Goal: Contribute content: Share content

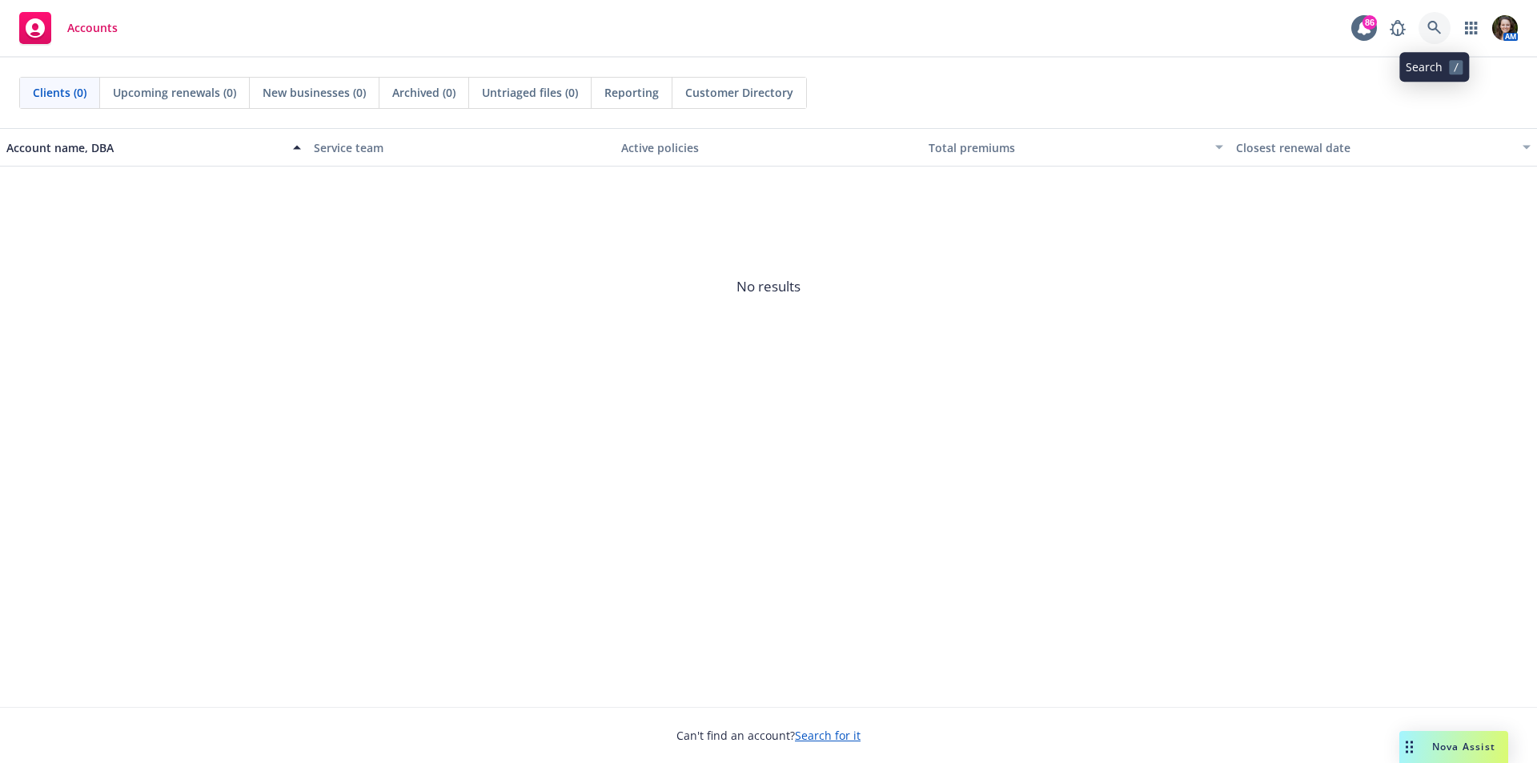
click at [1439, 30] on icon at bounding box center [1435, 28] width 14 height 14
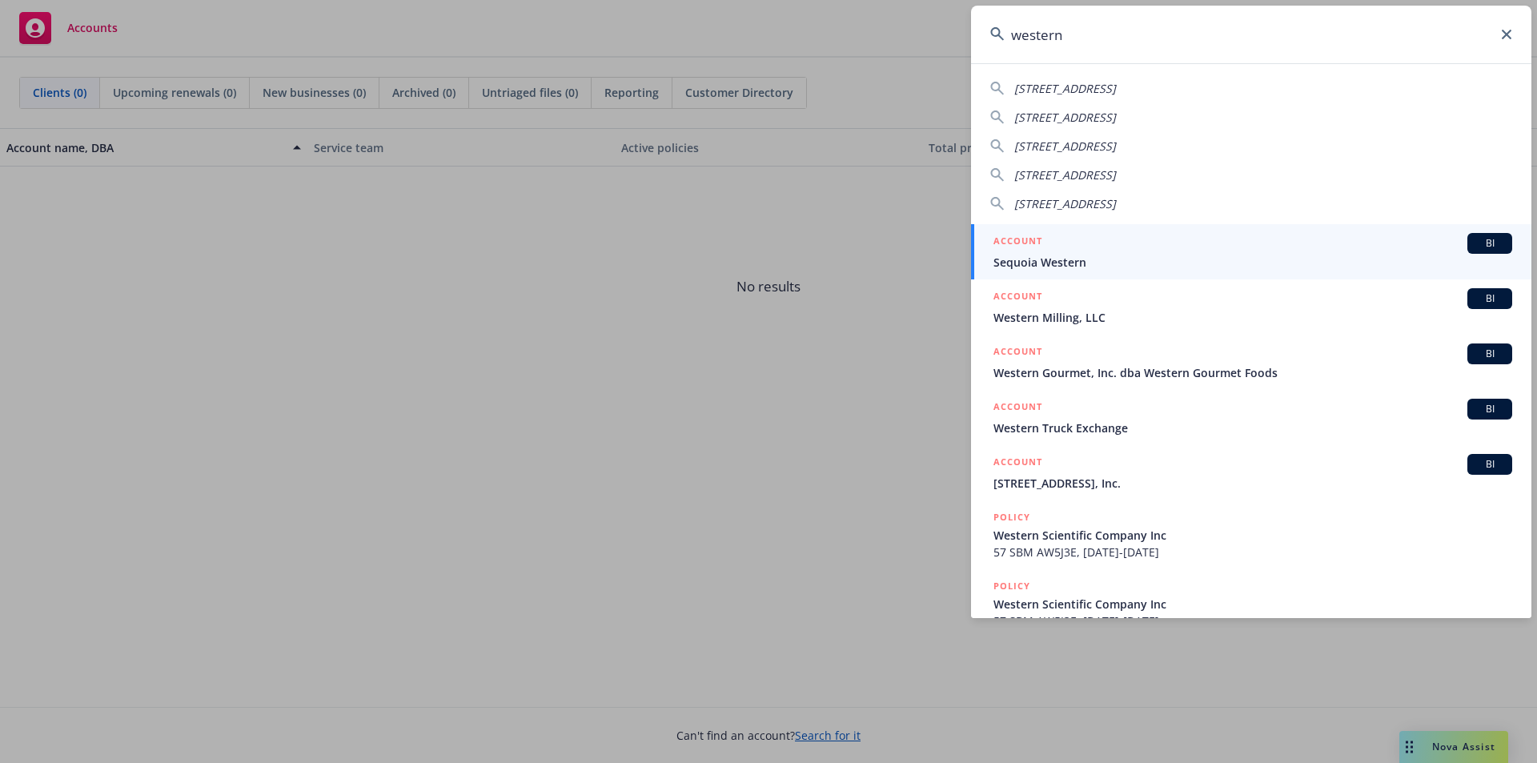
click at [1115, 44] on input "western" at bounding box center [1251, 35] width 561 height 58
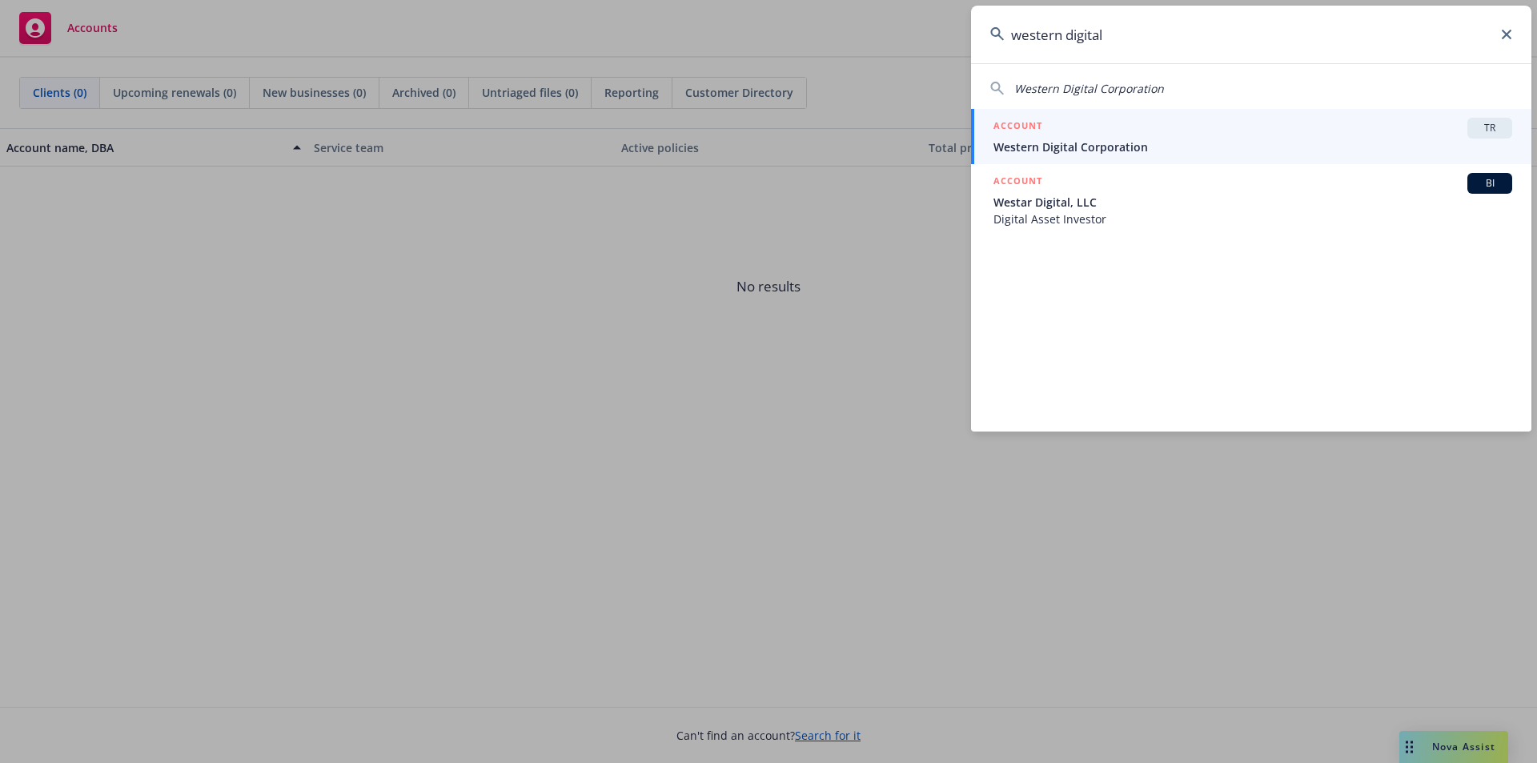
type input "western digital"
click at [1115, 132] on div "ACCOUNT TR" at bounding box center [1253, 128] width 519 height 21
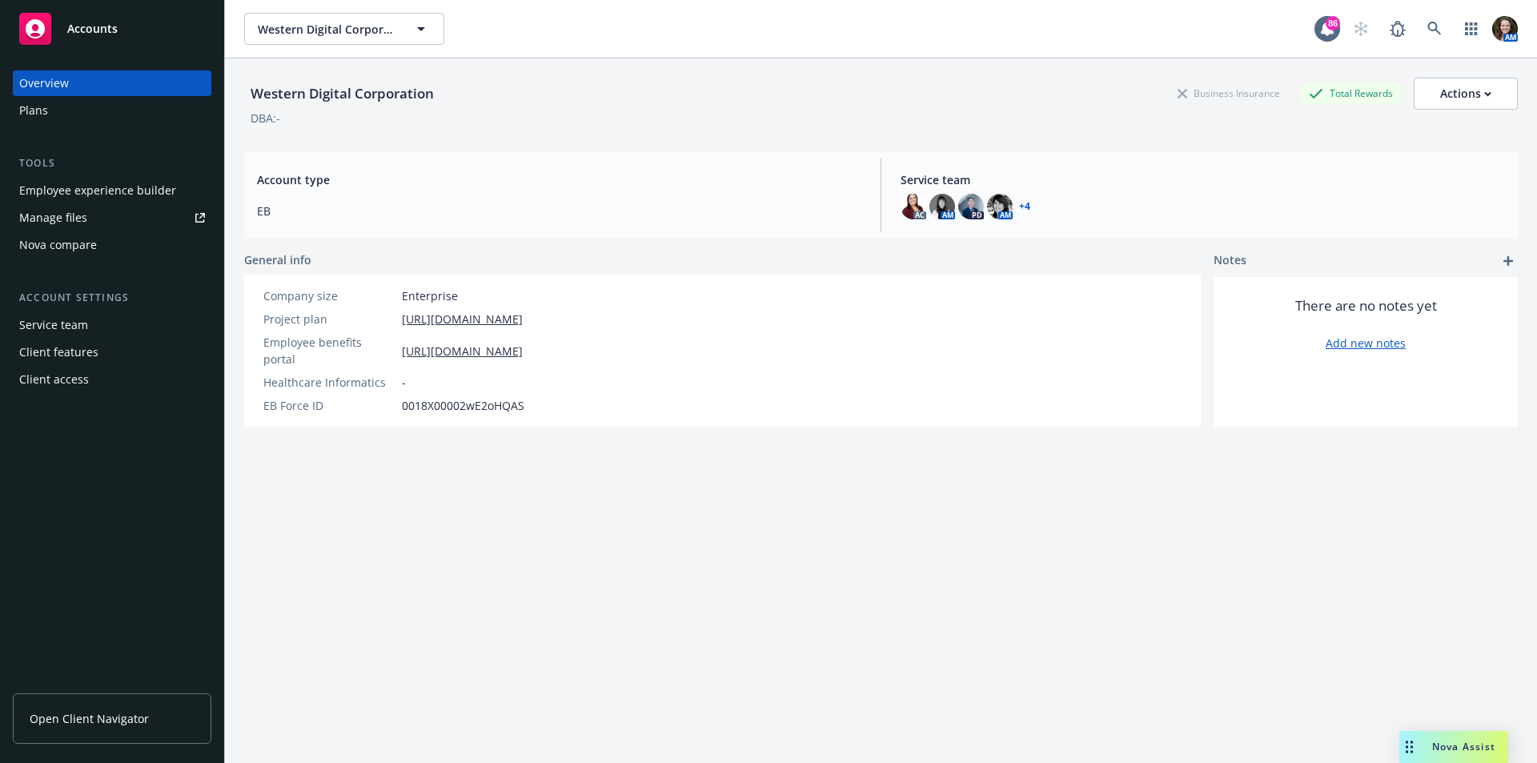
click at [61, 222] on div "Manage files" at bounding box center [53, 218] width 68 height 26
click at [88, 716] on span "Open Client Navigator" at bounding box center [89, 718] width 119 height 17
click at [1419, 28] on link at bounding box center [1435, 29] width 32 height 32
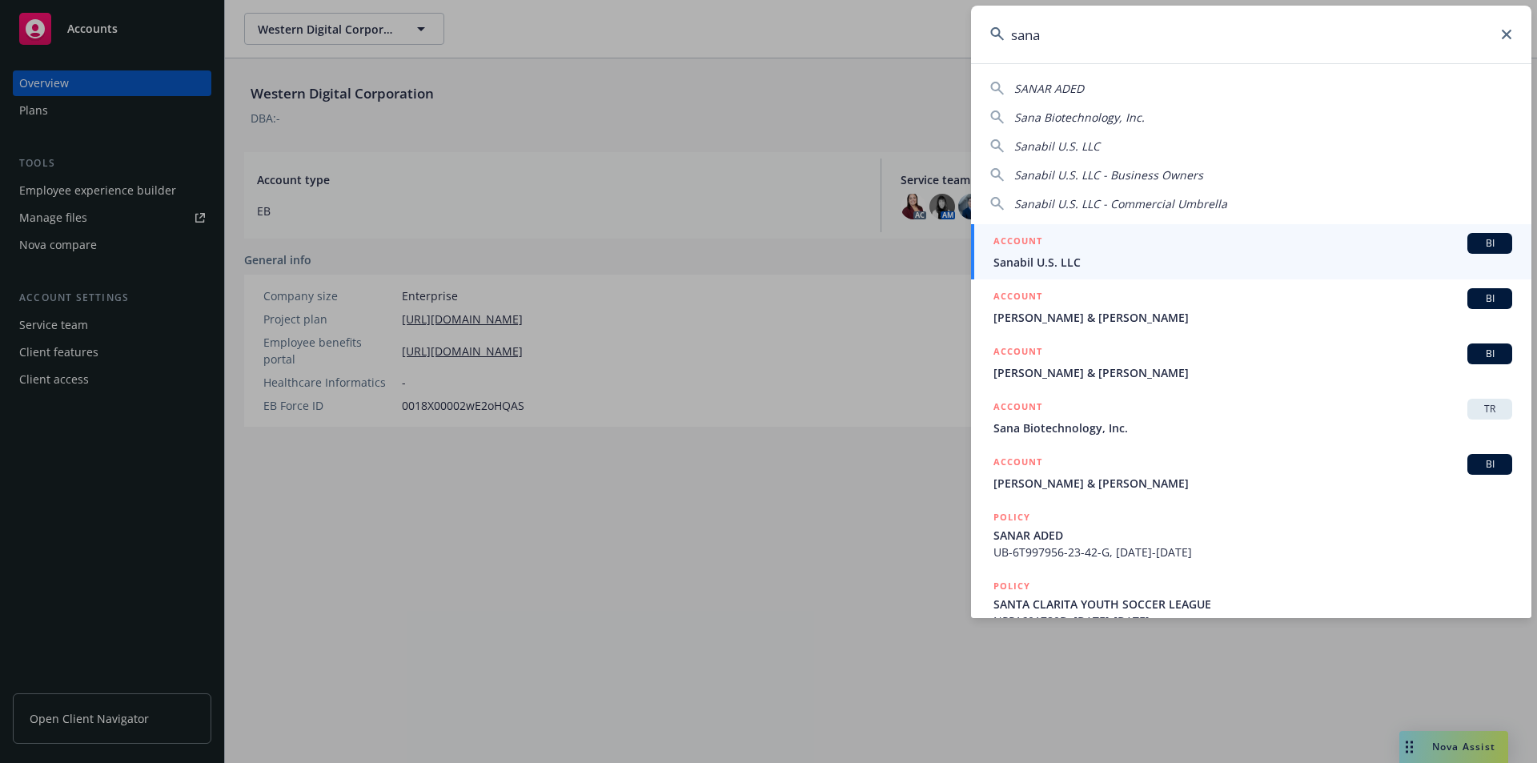
type input "sana"
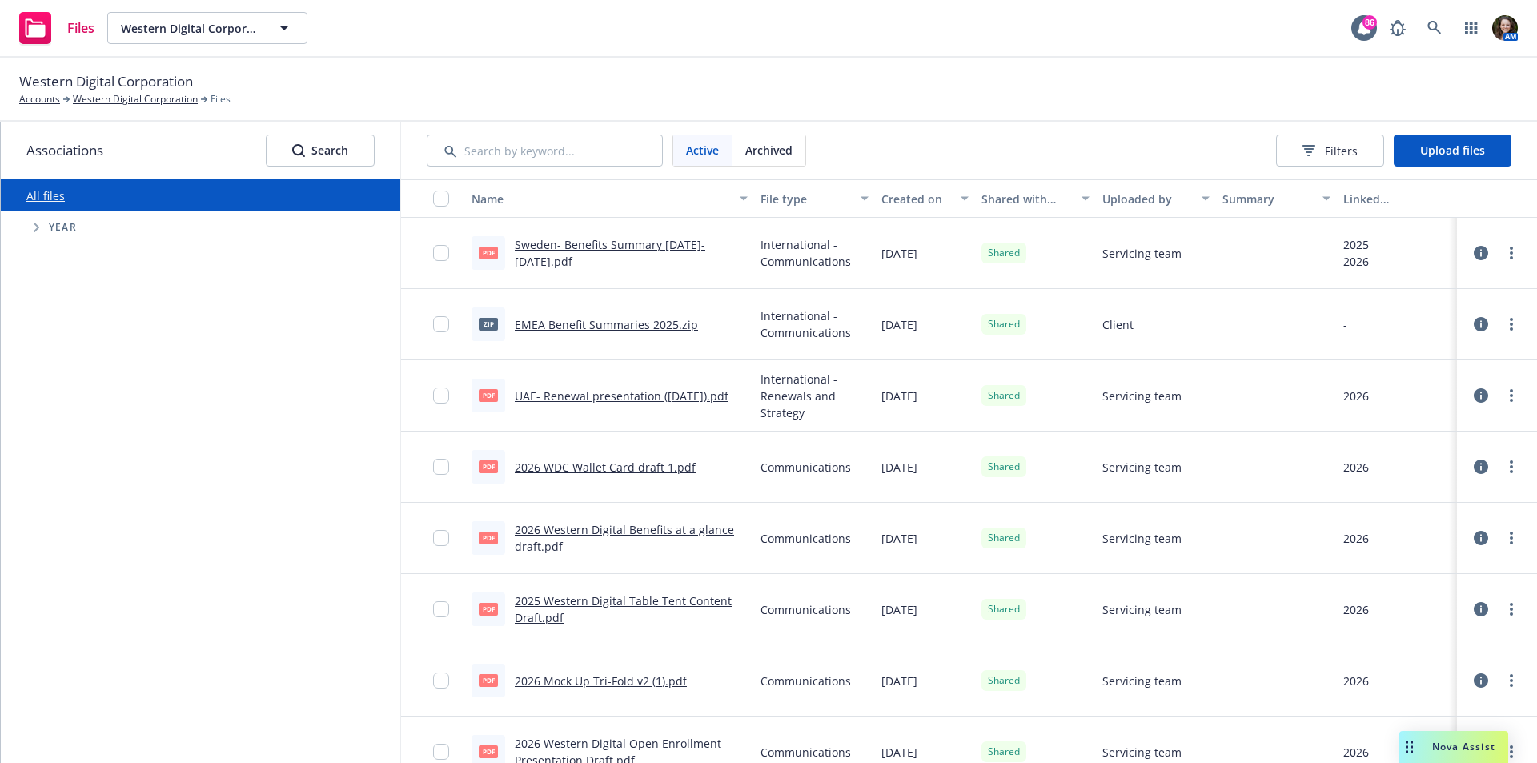
click at [174, 410] on div "All files Accessibility guide for tree Tree Example. Navigate the tree with the…" at bounding box center [201, 471] width 400 height 584
click at [1441, 156] on span "Upload files" at bounding box center [1453, 150] width 65 height 15
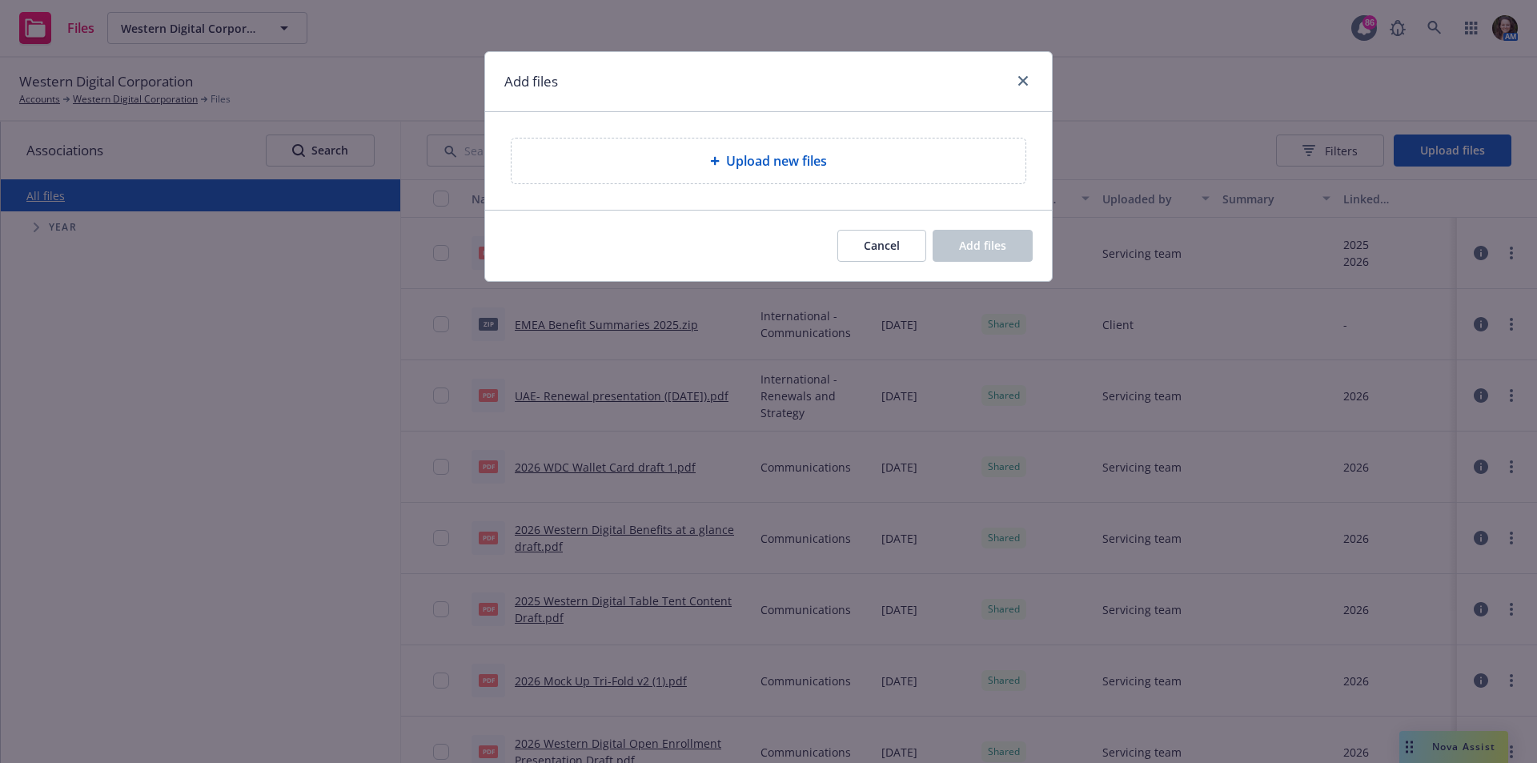
click at [822, 163] on span "Upload new files" at bounding box center [776, 160] width 101 height 19
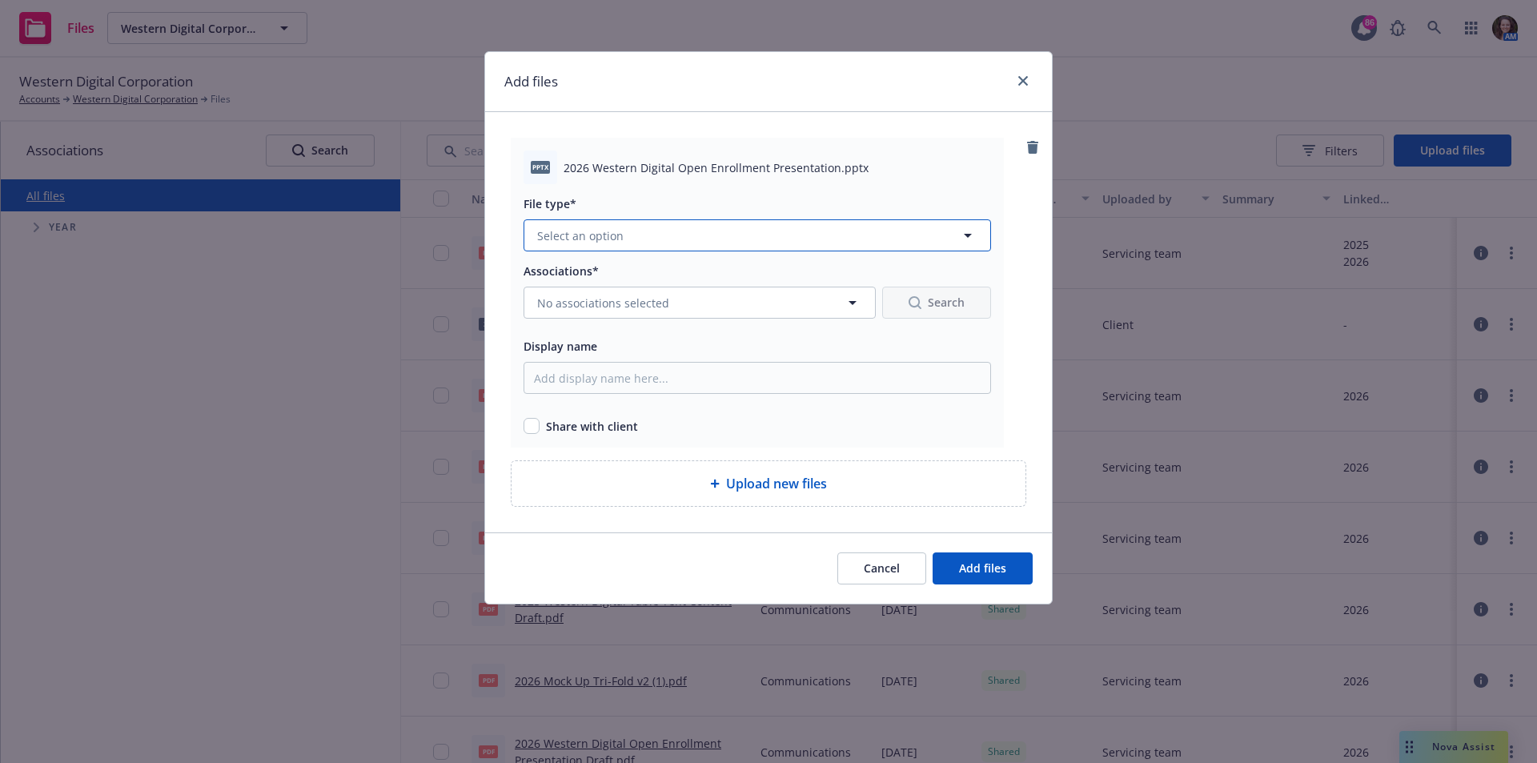
click at [617, 238] on span "Select an option" at bounding box center [580, 235] width 86 height 17
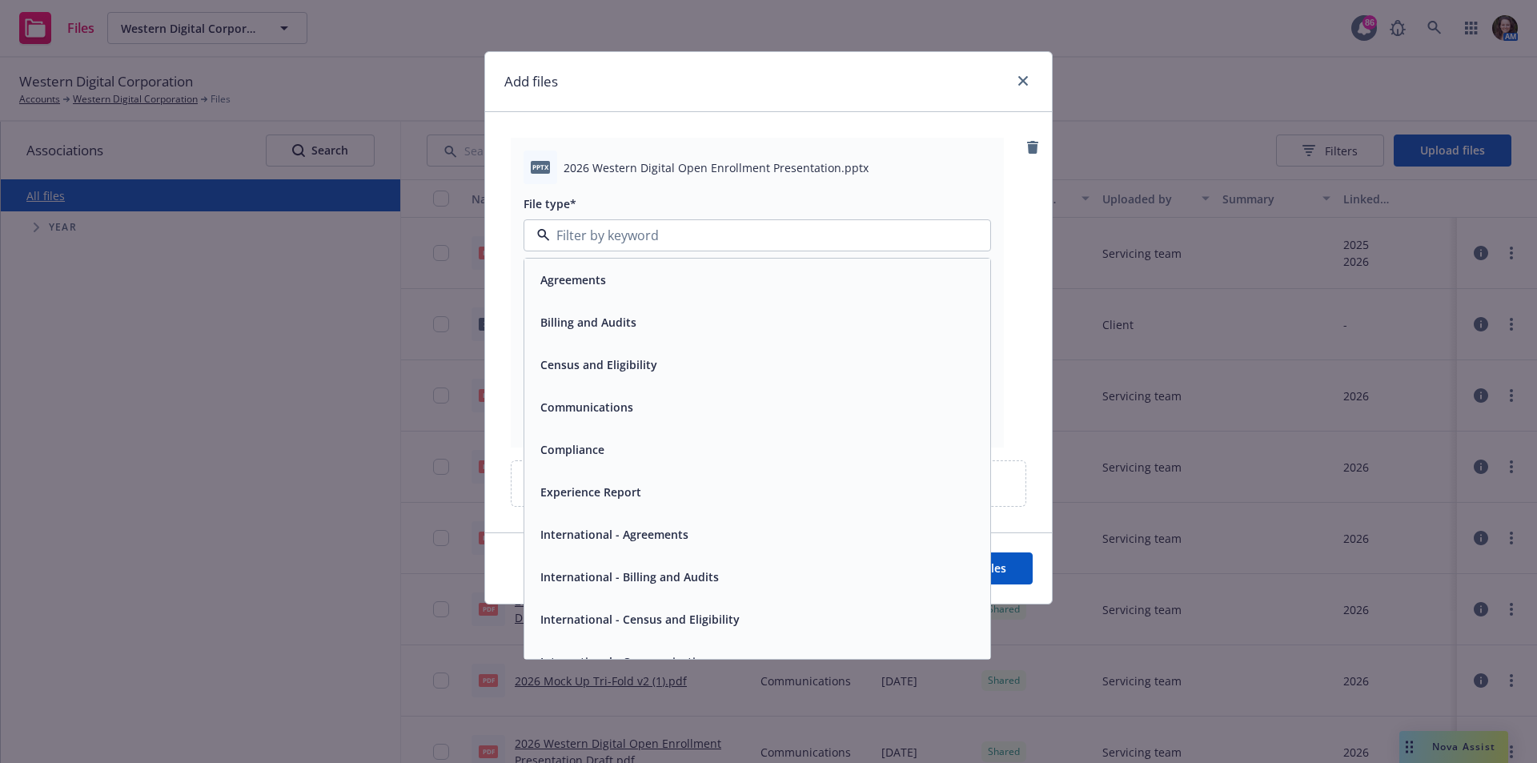
click at [602, 395] on div "Communications" at bounding box center [757, 407] width 466 height 42
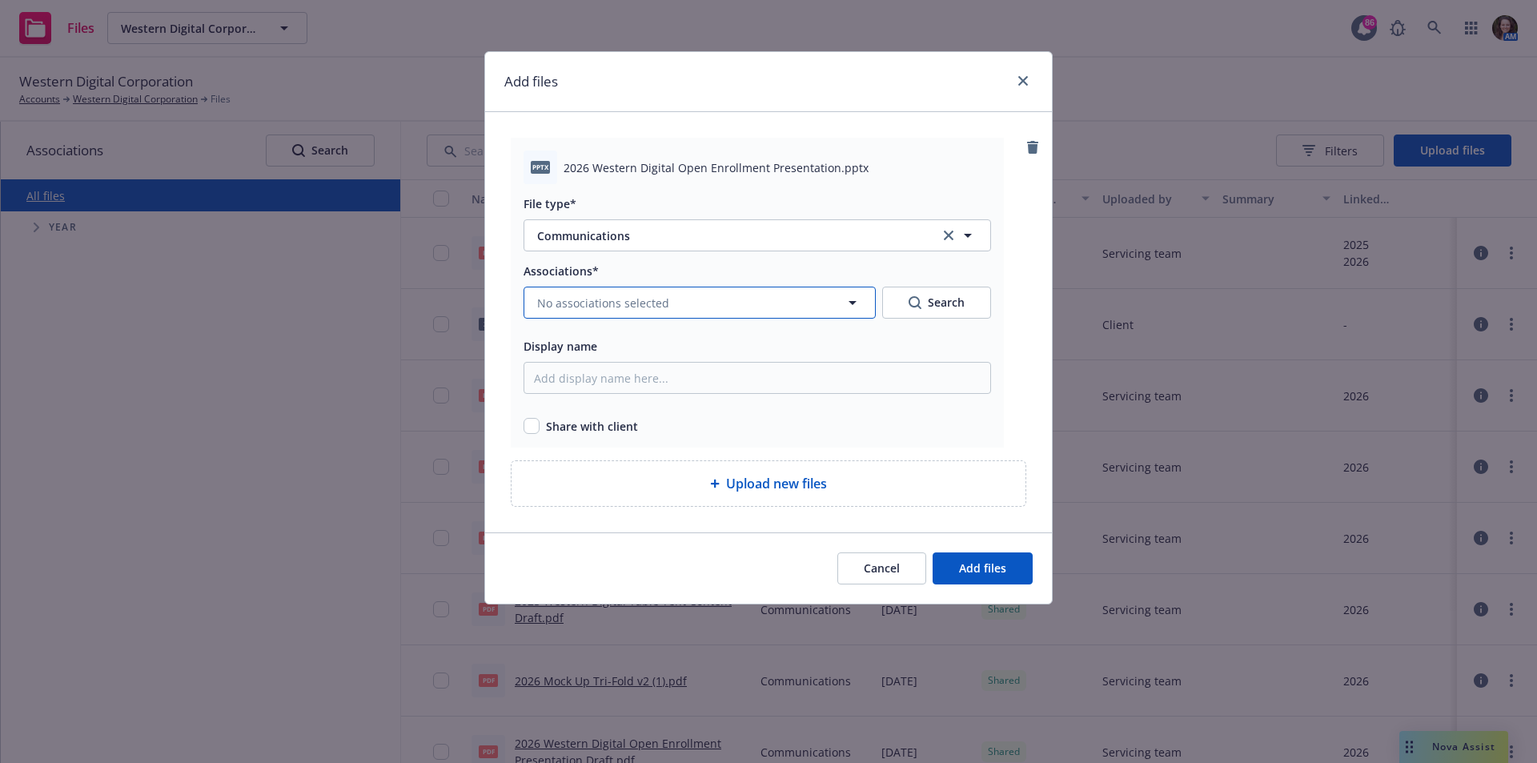
click at [595, 313] on button "No associations selected" at bounding box center [700, 303] width 352 height 32
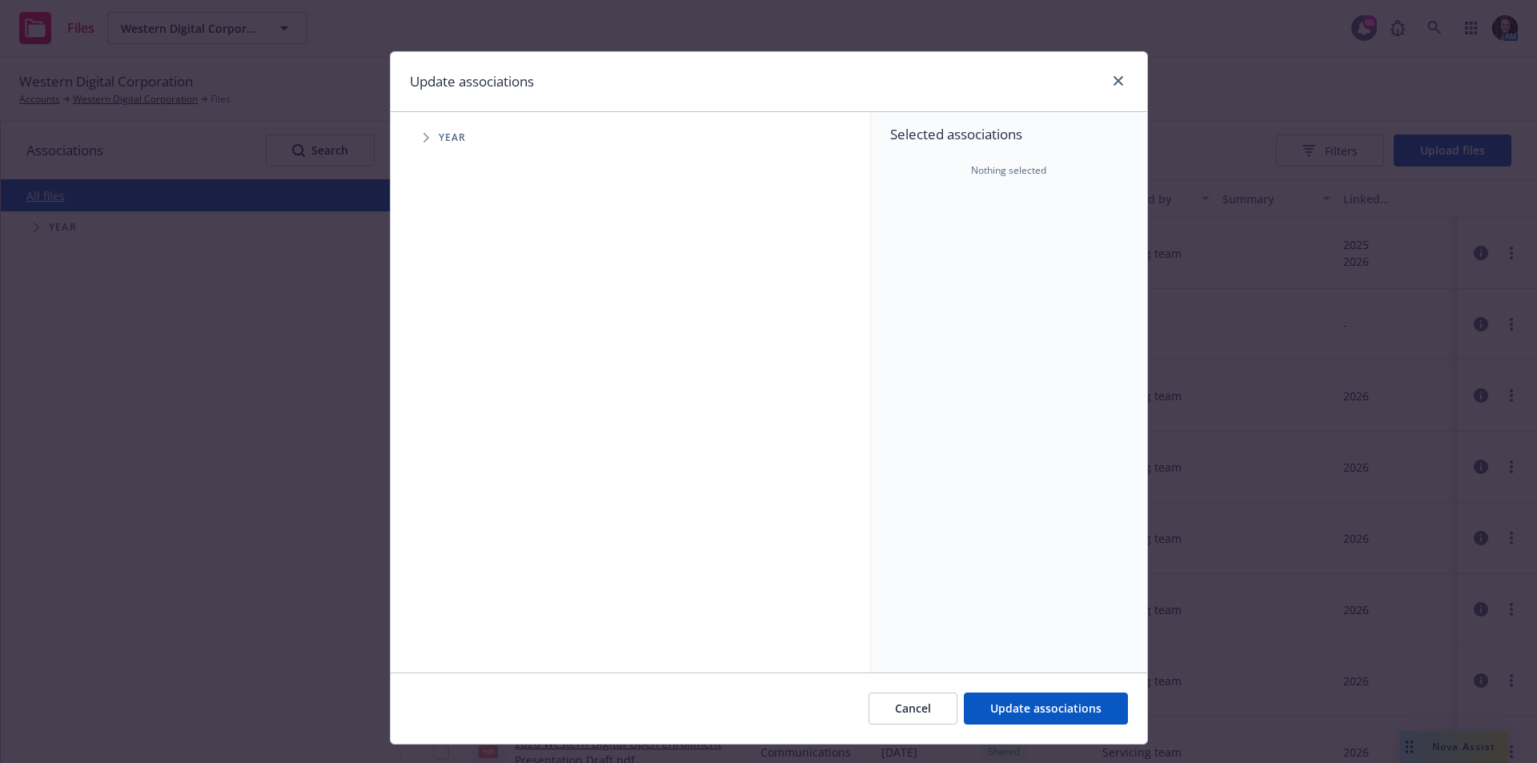
click at [427, 140] on span "Tree Example" at bounding box center [426, 138] width 26 height 26
click at [460, 387] on div "2026 Year" at bounding box center [483, 394] width 48 height 30
checkbox input "true"
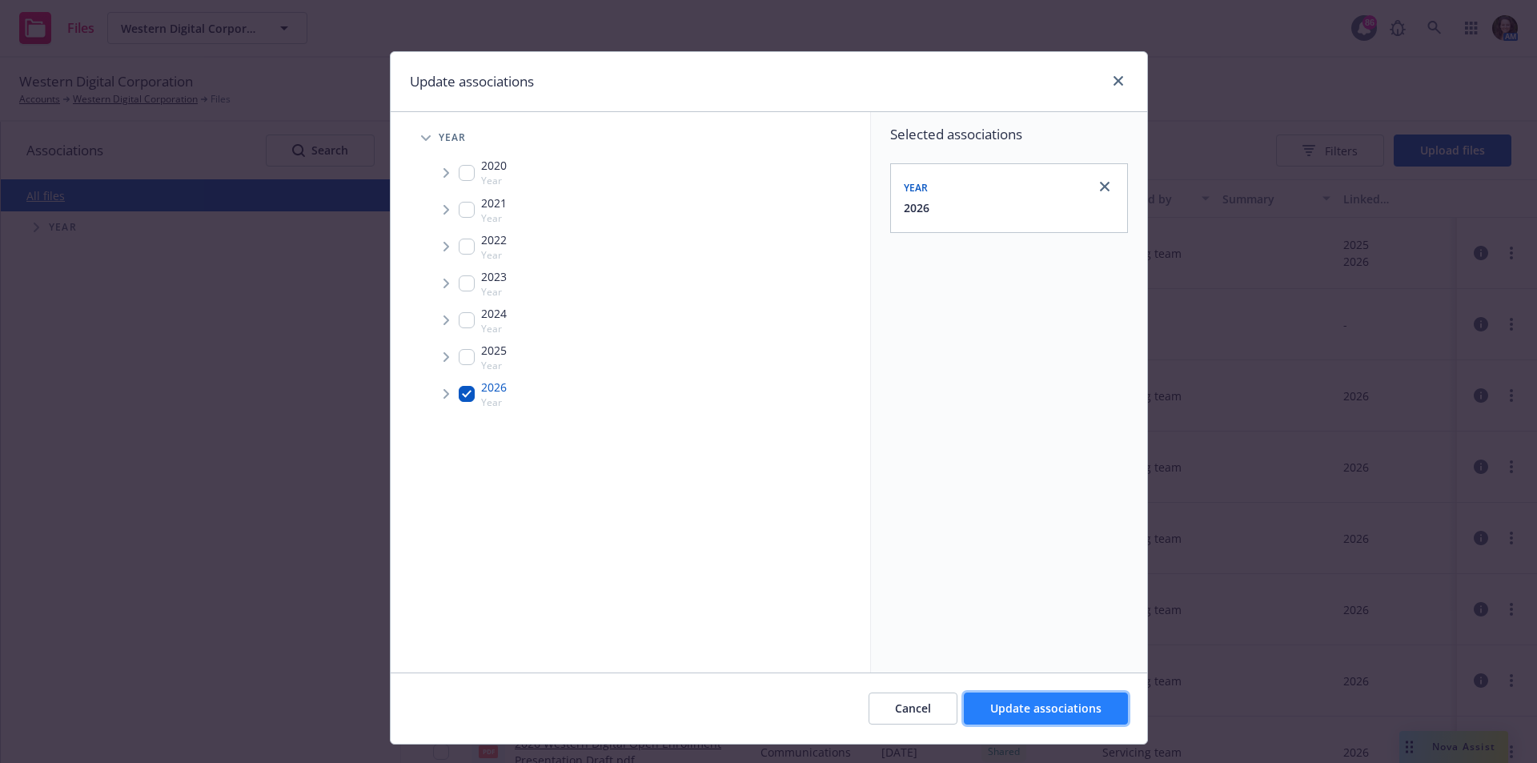
click at [1029, 719] on button "Update associations" at bounding box center [1046, 709] width 164 height 32
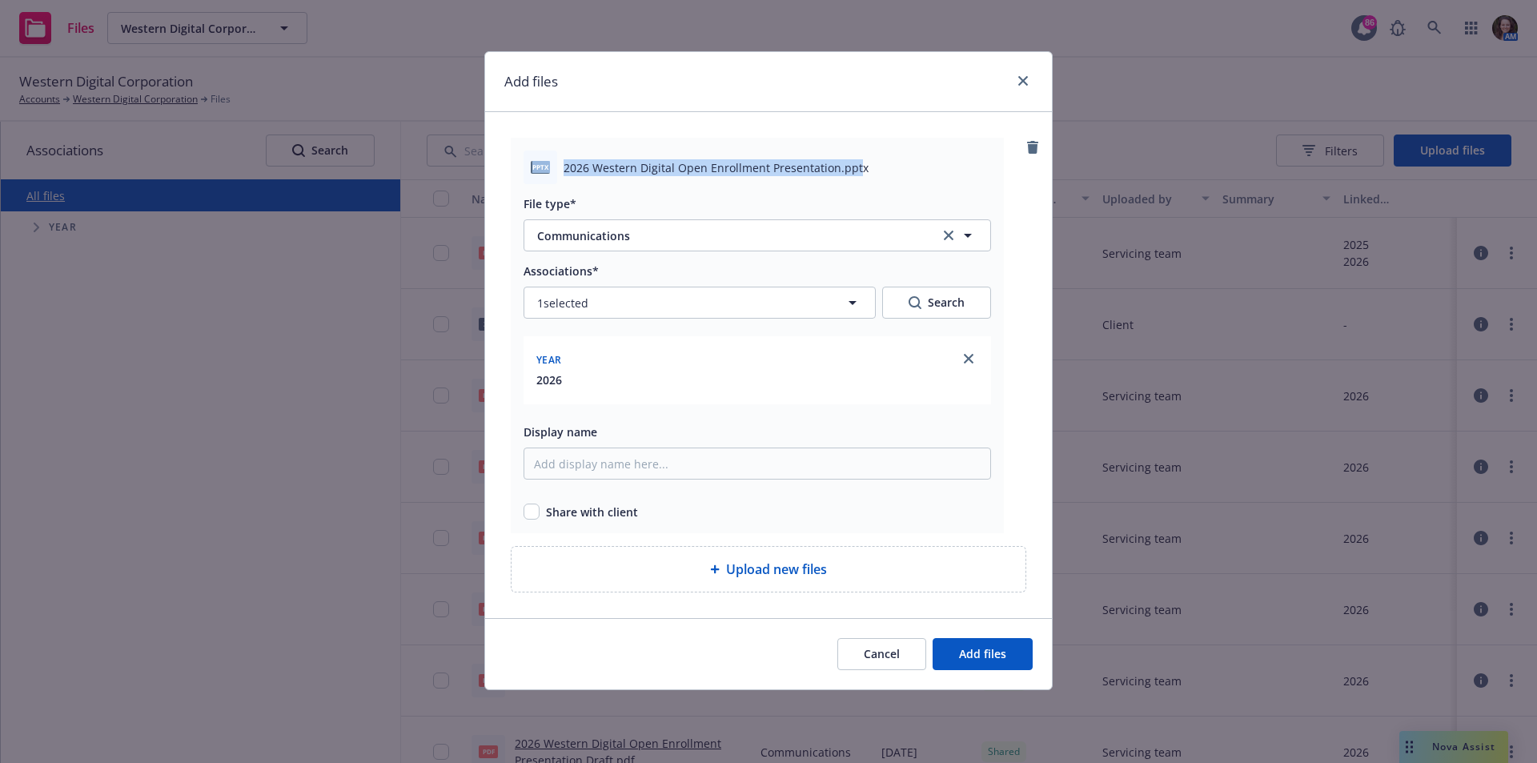
drag, startPoint x: 857, startPoint y: 170, endPoint x: 623, endPoint y: 196, distance: 235.3
click at [528, 157] on div "pptx 2026 Western Digital Open Enrollment Presentation.pptx" at bounding box center [758, 168] width 468 height 34
copy div "pptx 2026 Western Digital Open Enrollment Presentation.ppt"
drag, startPoint x: 731, startPoint y: 471, endPoint x: 757, endPoint y: 476, distance: 26.1
click at [731, 471] on input "Display name" at bounding box center [758, 464] width 468 height 32
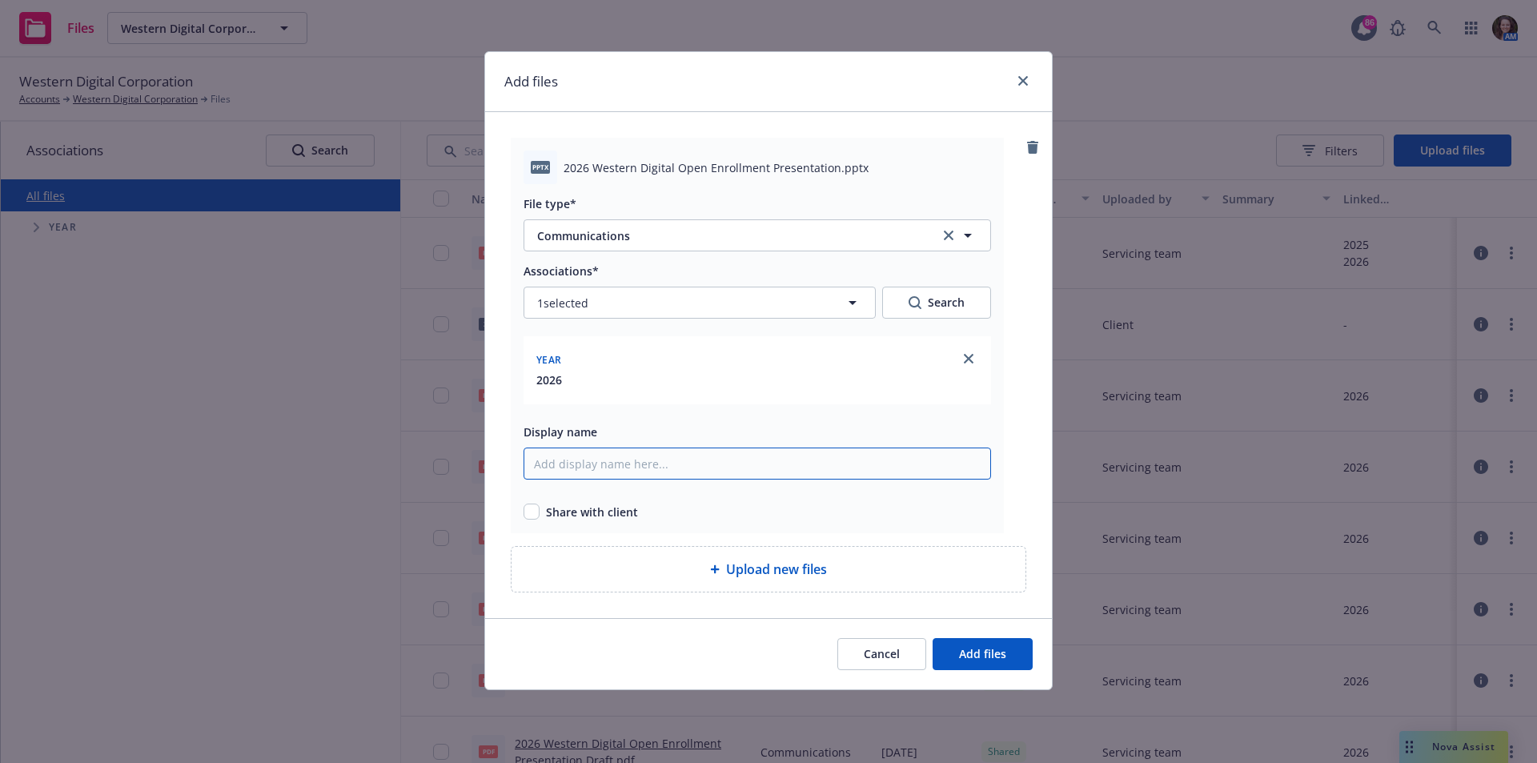
paste input "pptx 2026 Western Digital Open Enrollment Presentation.ppt"
click at [595, 509] on span "Share with client" at bounding box center [592, 512] width 92 height 17
click at [561, 466] on input "pptx 2026 Western Digital Open Enrollment Presentation.pptx" at bounding box center [758, 464] width 468 height 32
type input "2026 Western Digital Open Enrollment Presentation.pptx"
click at [532, 512] on input "checkbox" at bounding box center [532, 512] width 16 height 16
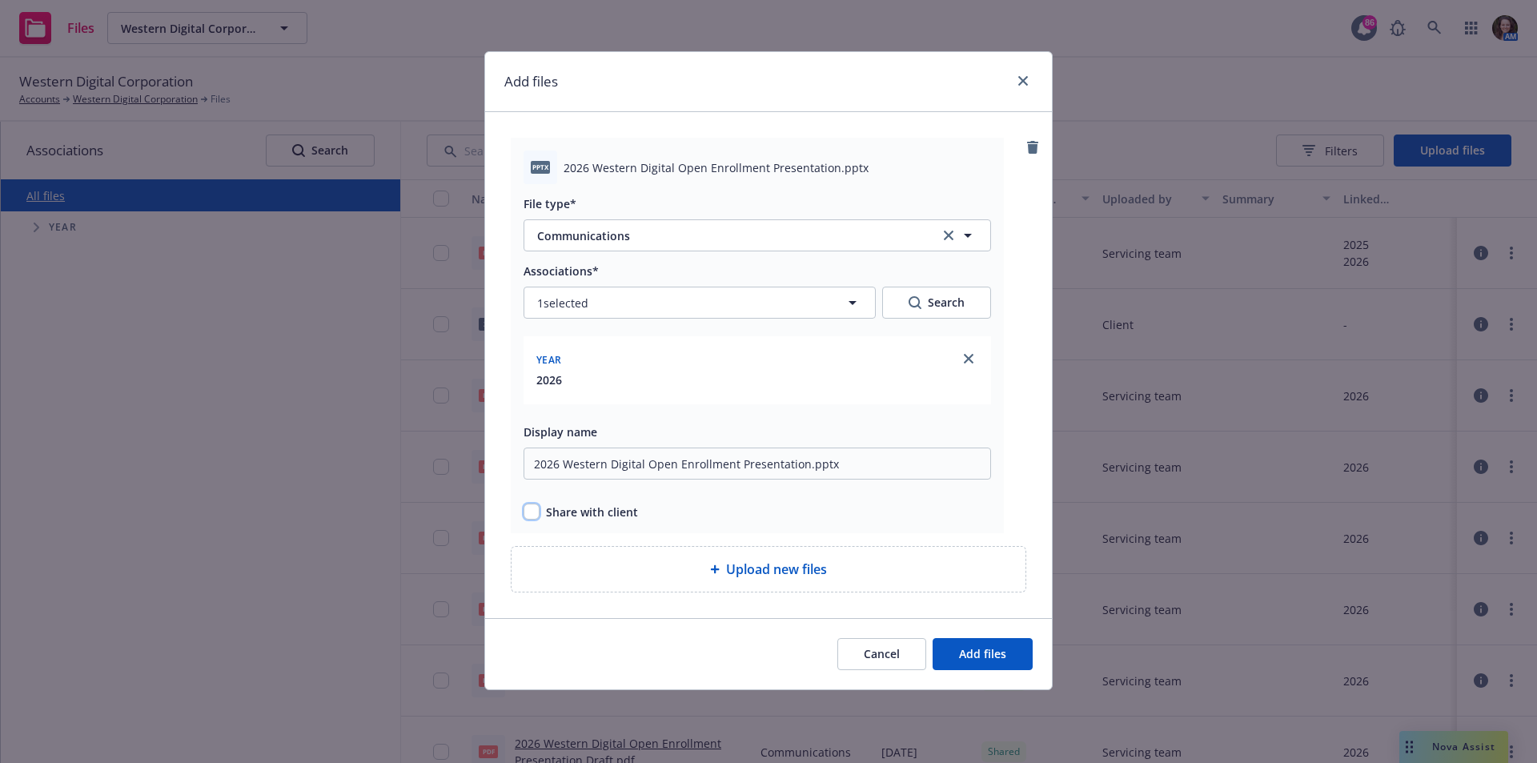
checkbox input "true"
click at [958, 649] on button "Add files" at bounding box center [983, 654] width 100 height 32
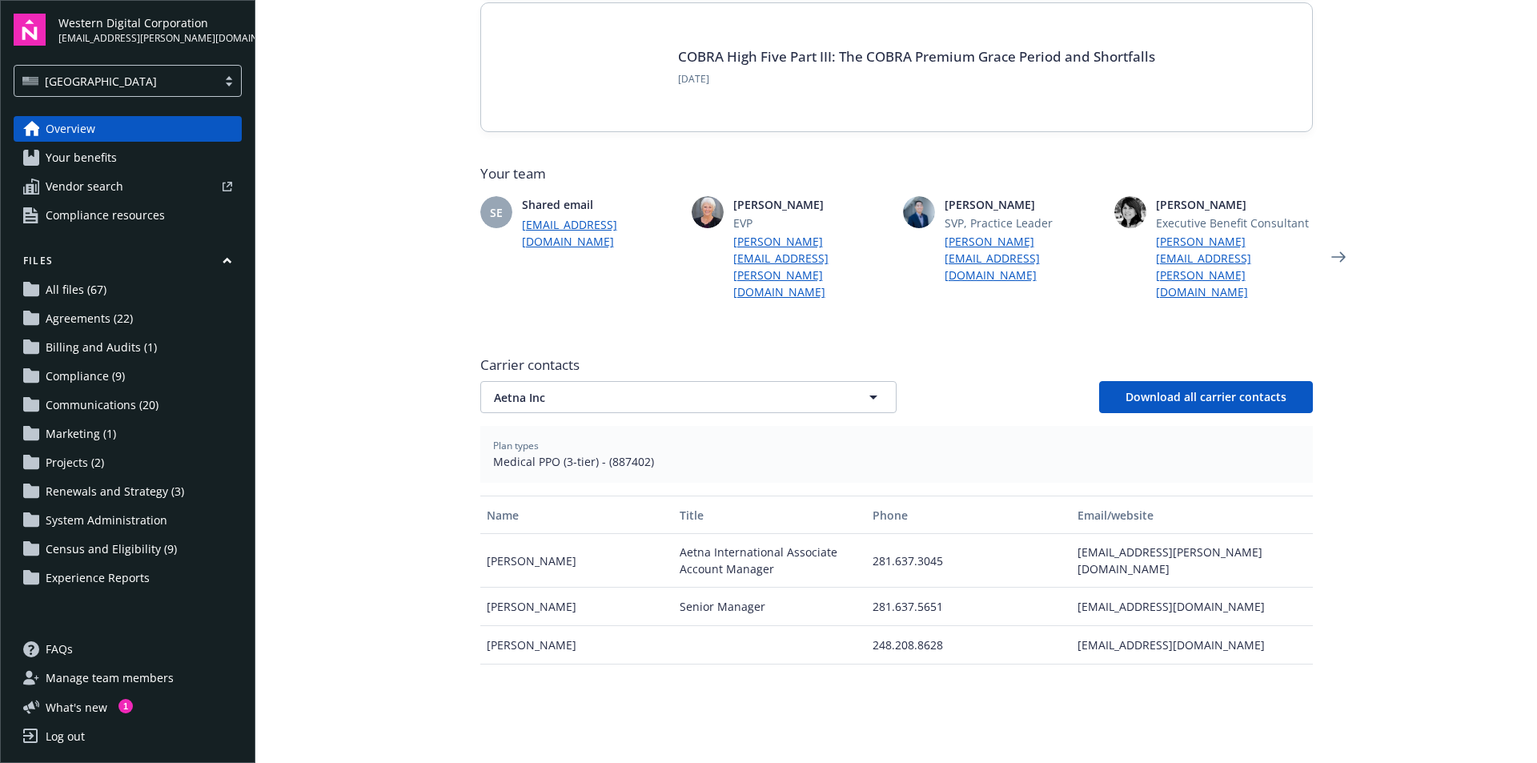
scroll to position [400, 0]
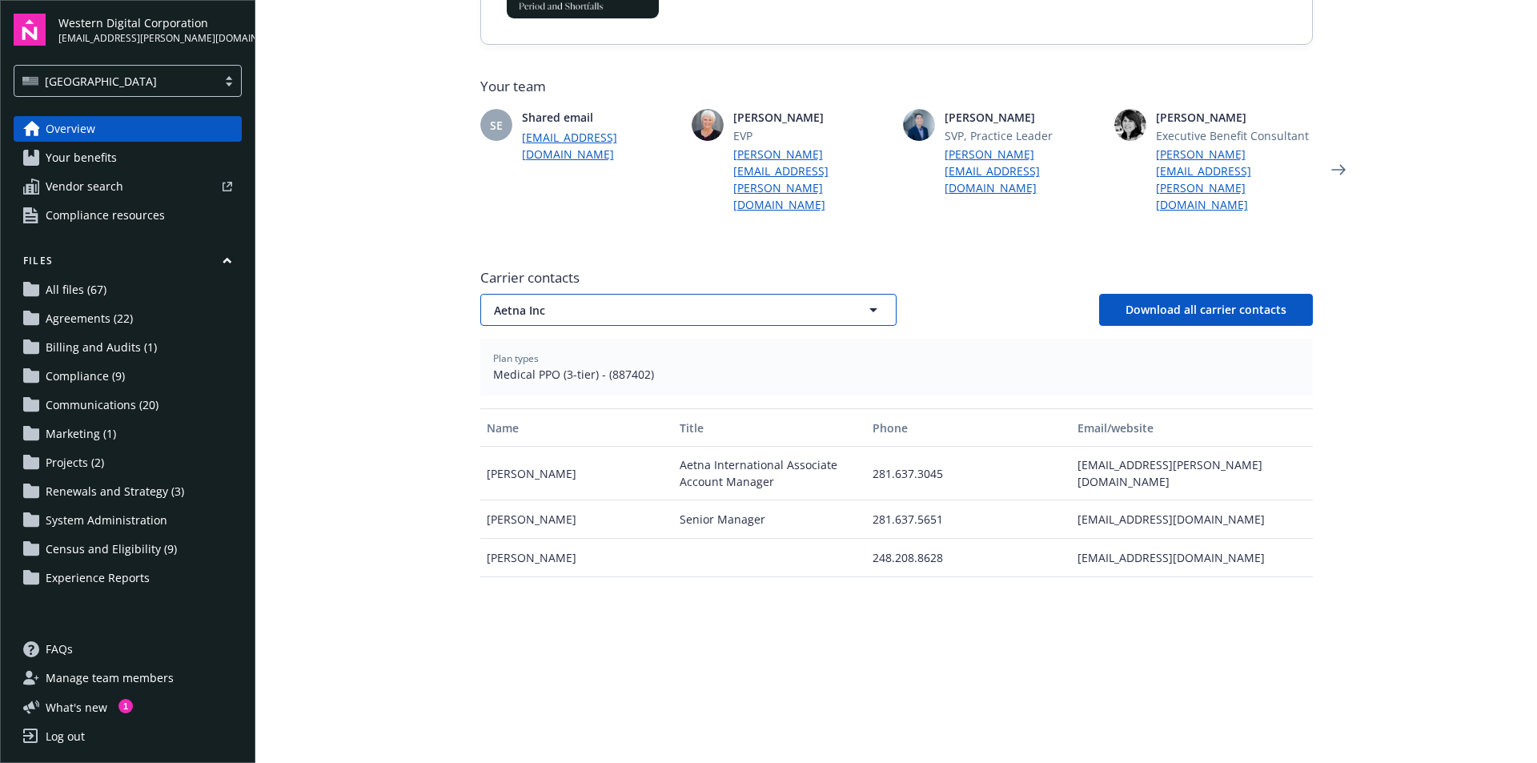
click at [596, 302] on span "Aetna Inc" at bounding box center [660, 310] width 333 height 17
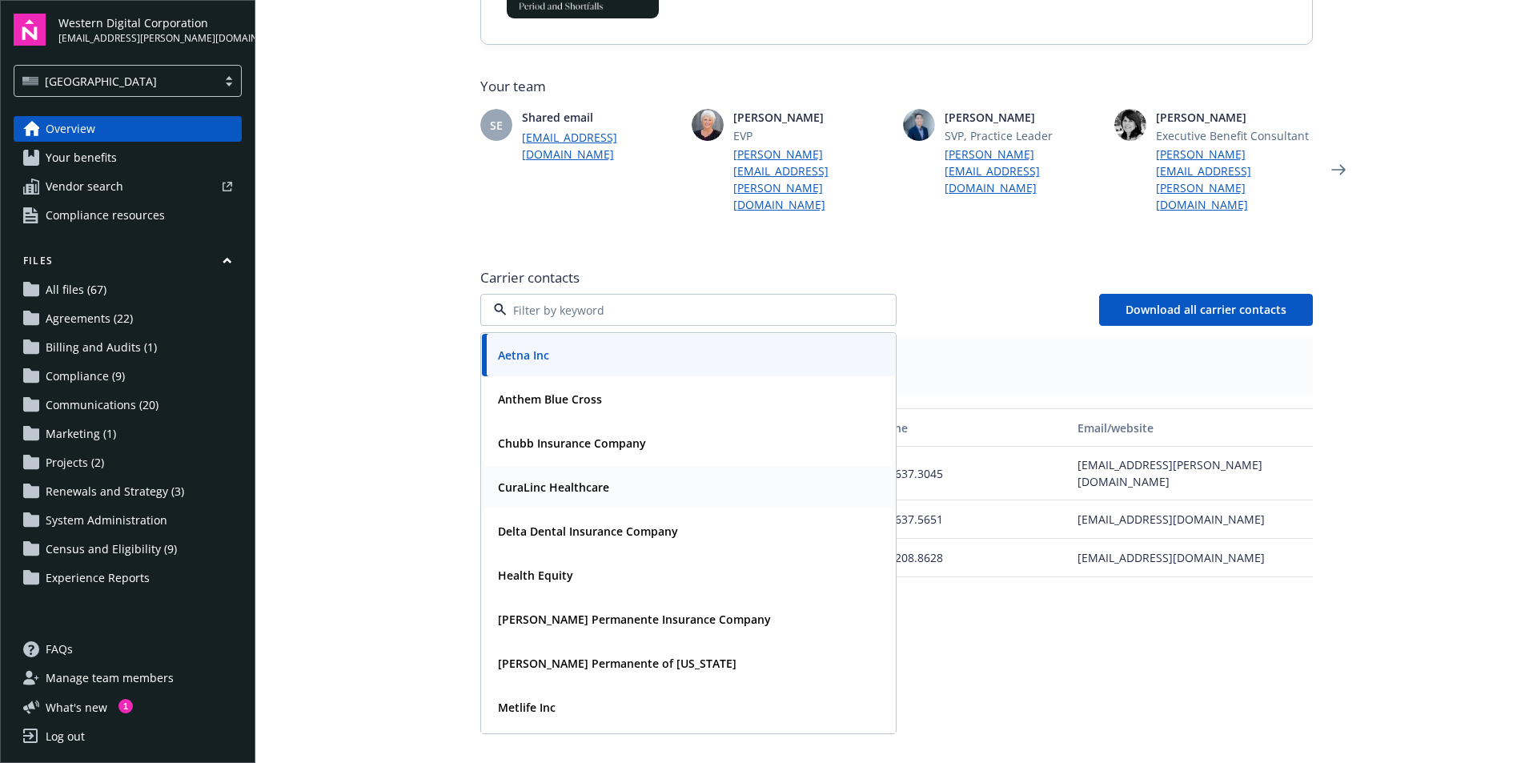
click at [562, 480] on strong "CuraLinc Healthcare" at bounding box center [553, 487] width 111 height 15
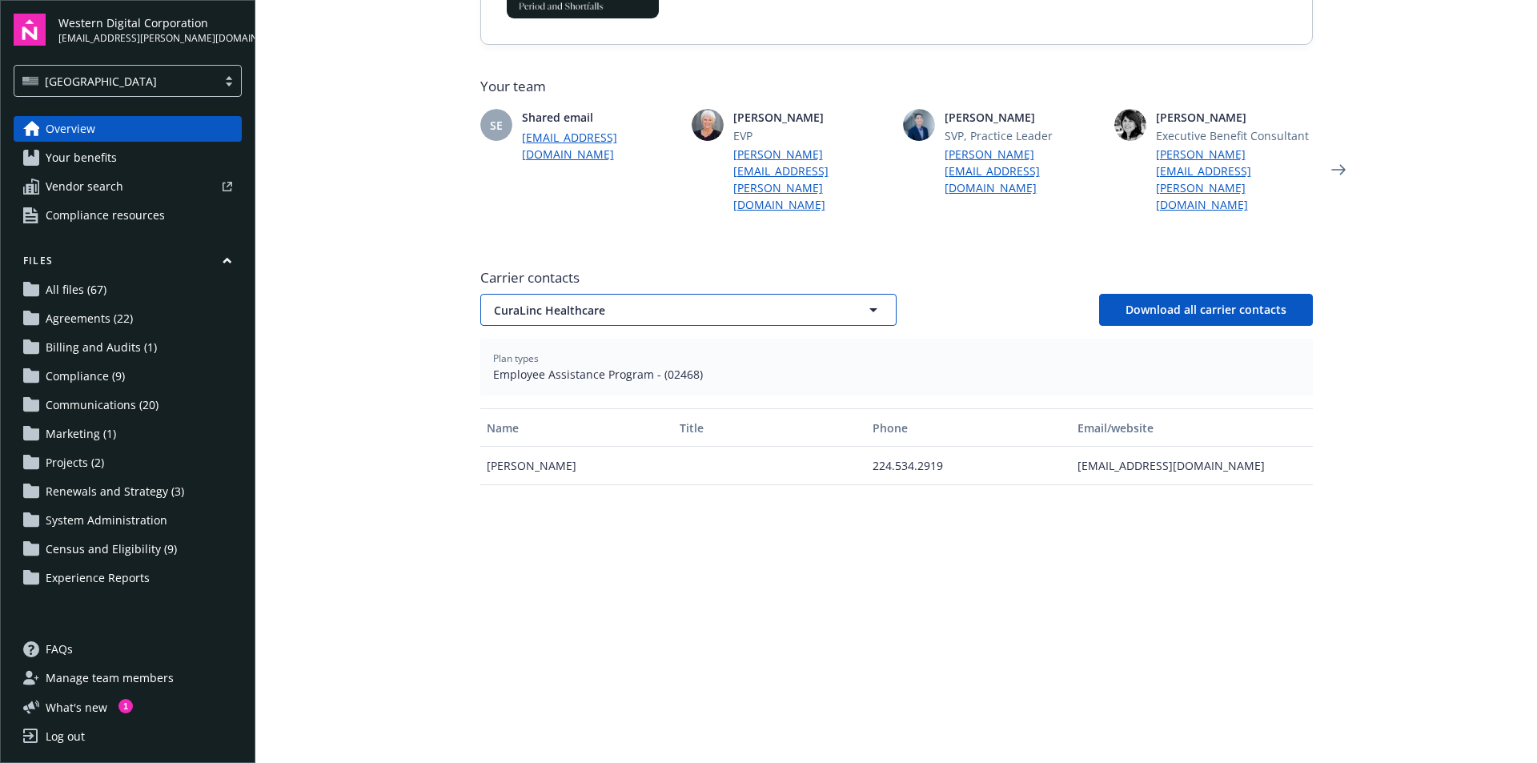
click at [821, 294] on button "CuraLinc Healthcare" at bounding box center [688, 310] width 416 height 32
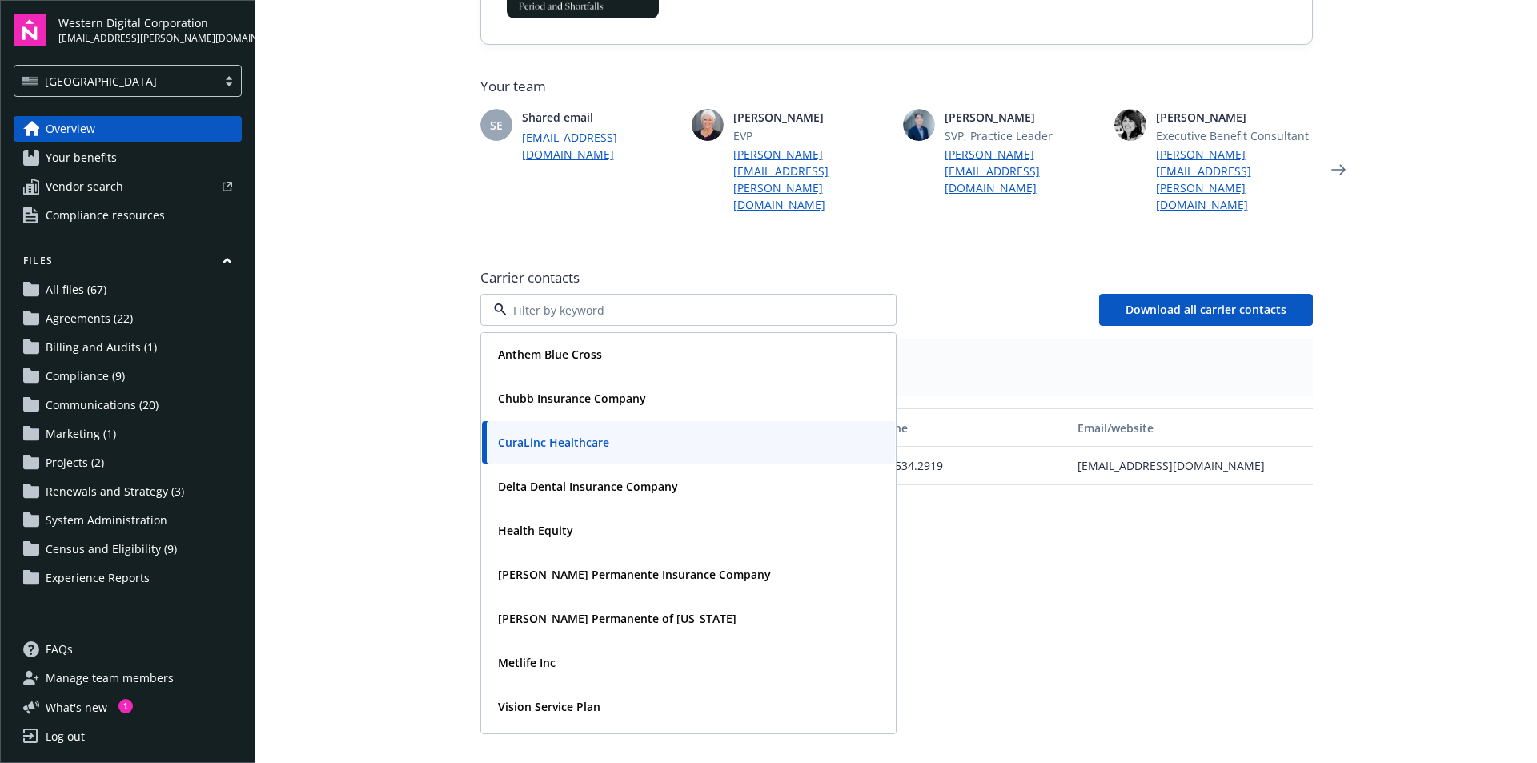
scroll to position [84, 0]
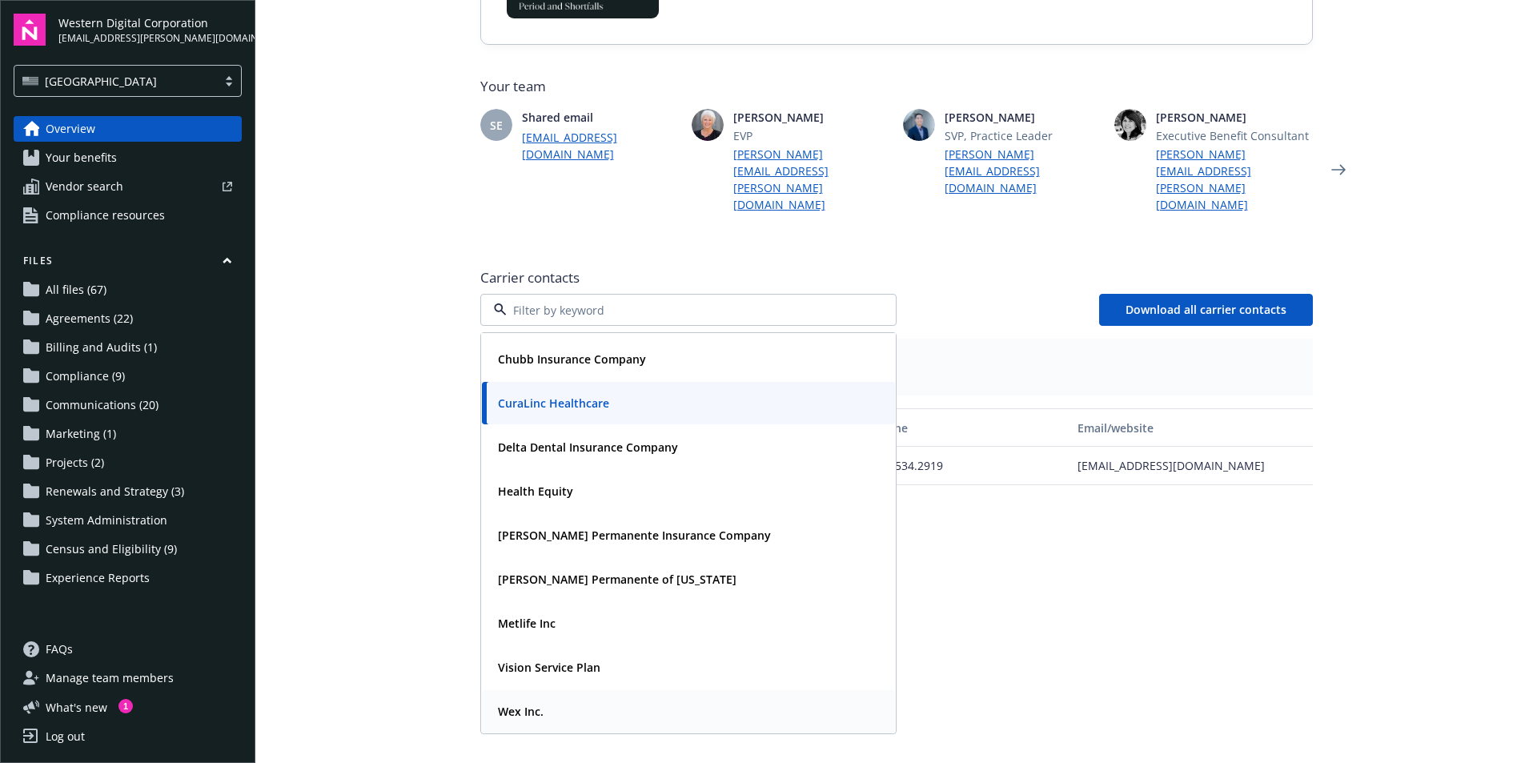
click at [562, 700] on div "Wex Inc." at bounding box center [689, 711] width 394 height 23
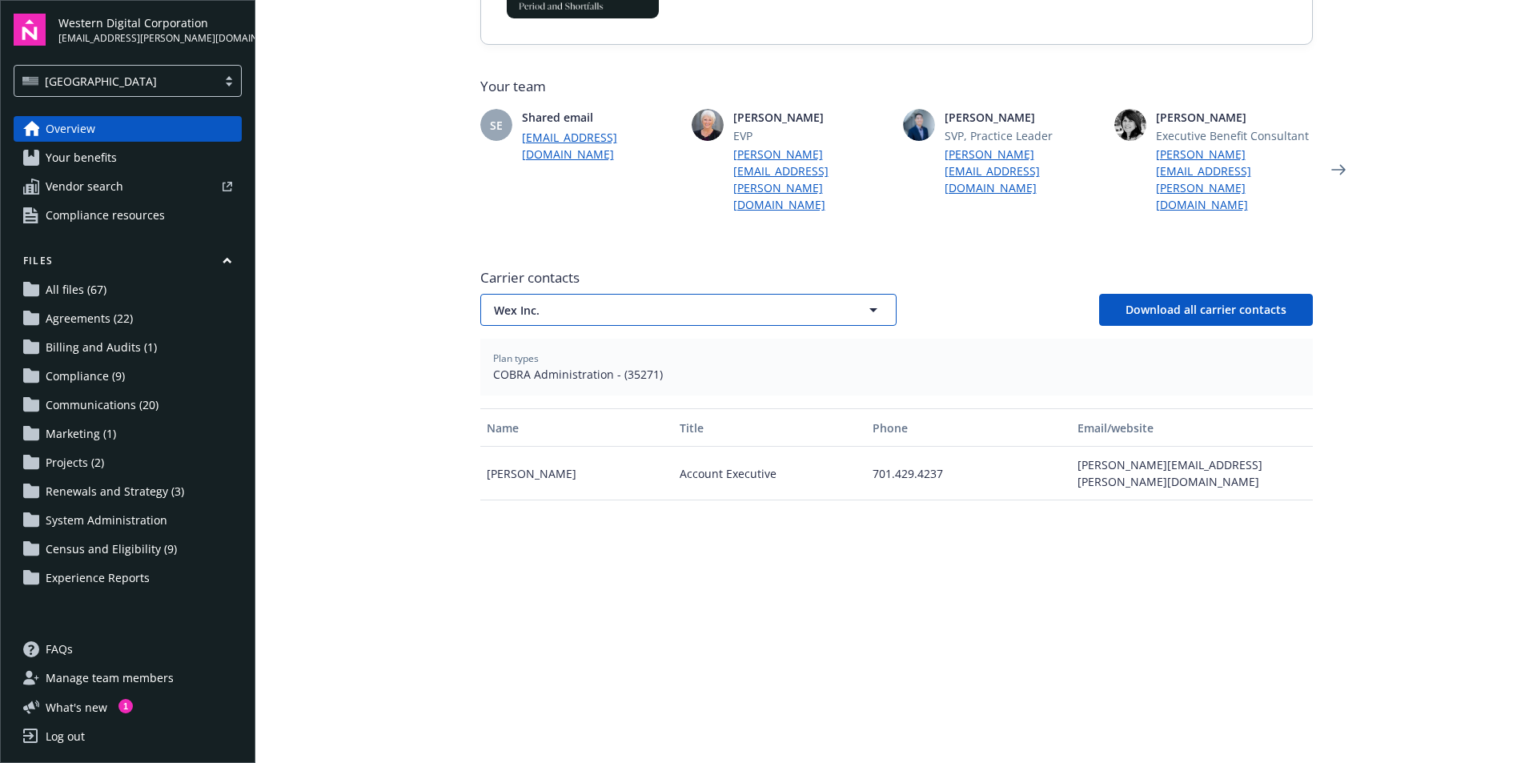
click at [640, 294] on button "Wex Inc." at bounding box center [688, 310] width 416 height 32
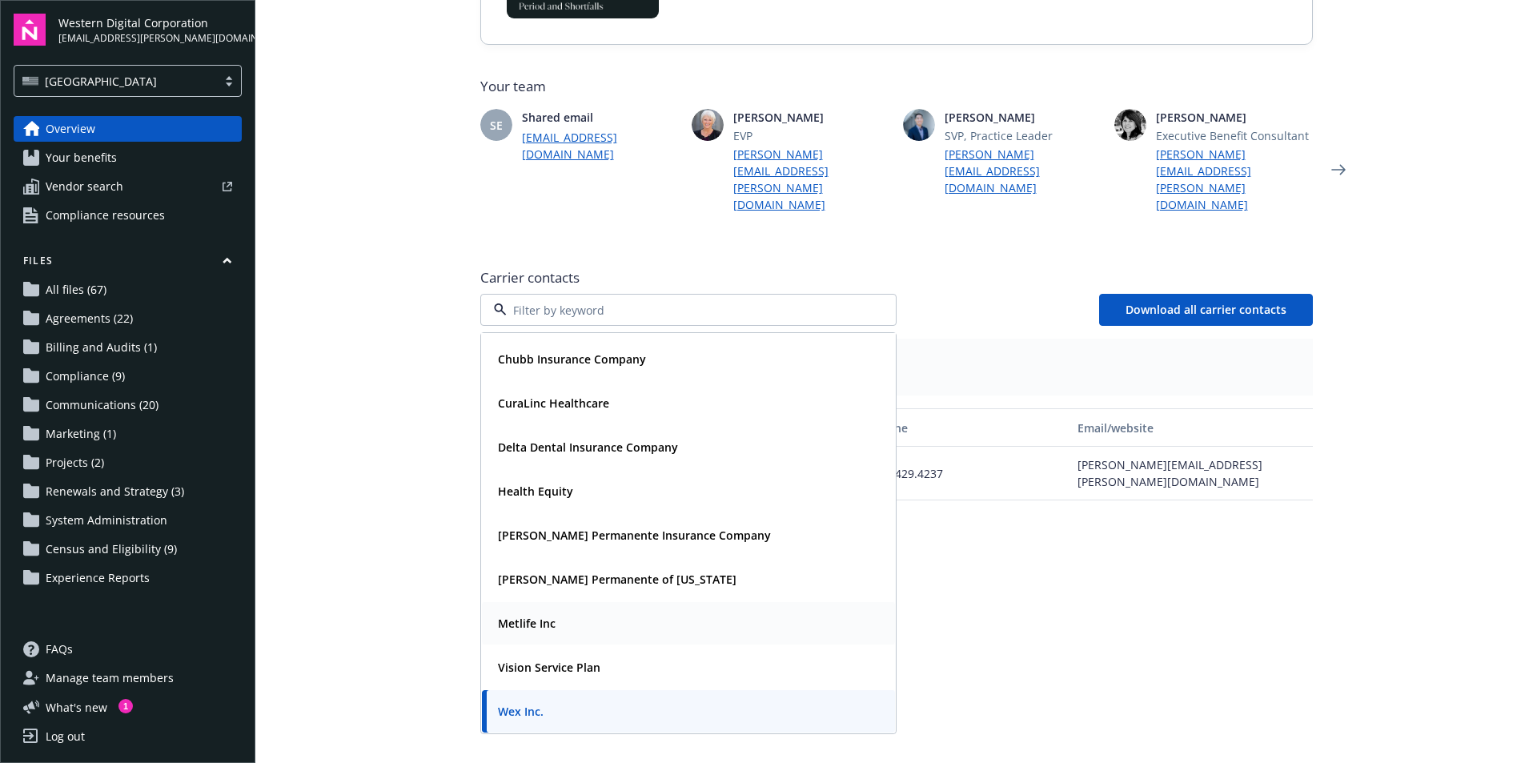
click at [557, 612] on div "Metlife Inc" at bounding box center [689, 623] width 394 height 23
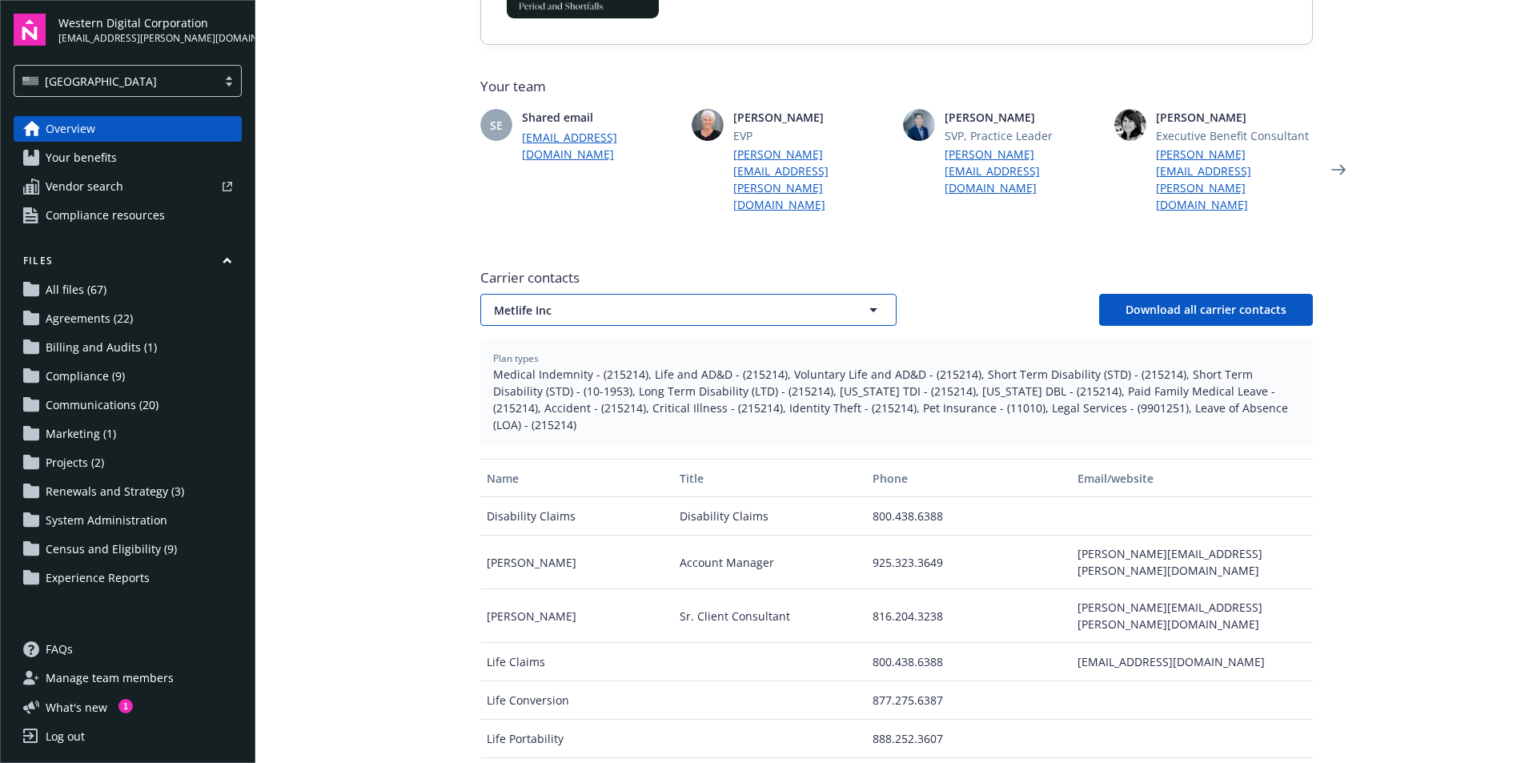
click at [641, 302] on span "Metlife Inc" at bounding box center [660, 310] width 333 height 17
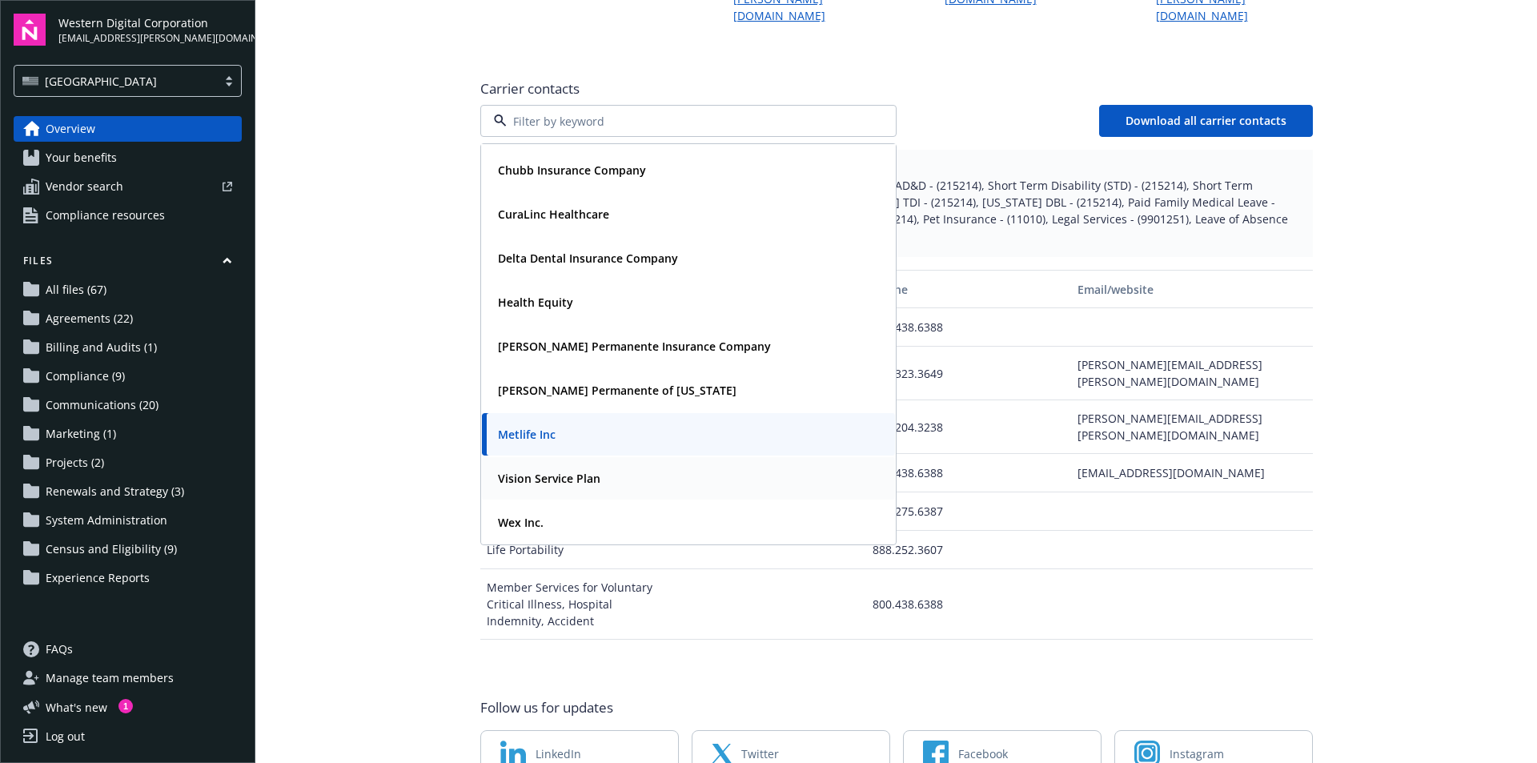
click at [571, 471] on strong "Vision Service Plan" at bounding box center [549, 478] width 102 height 15
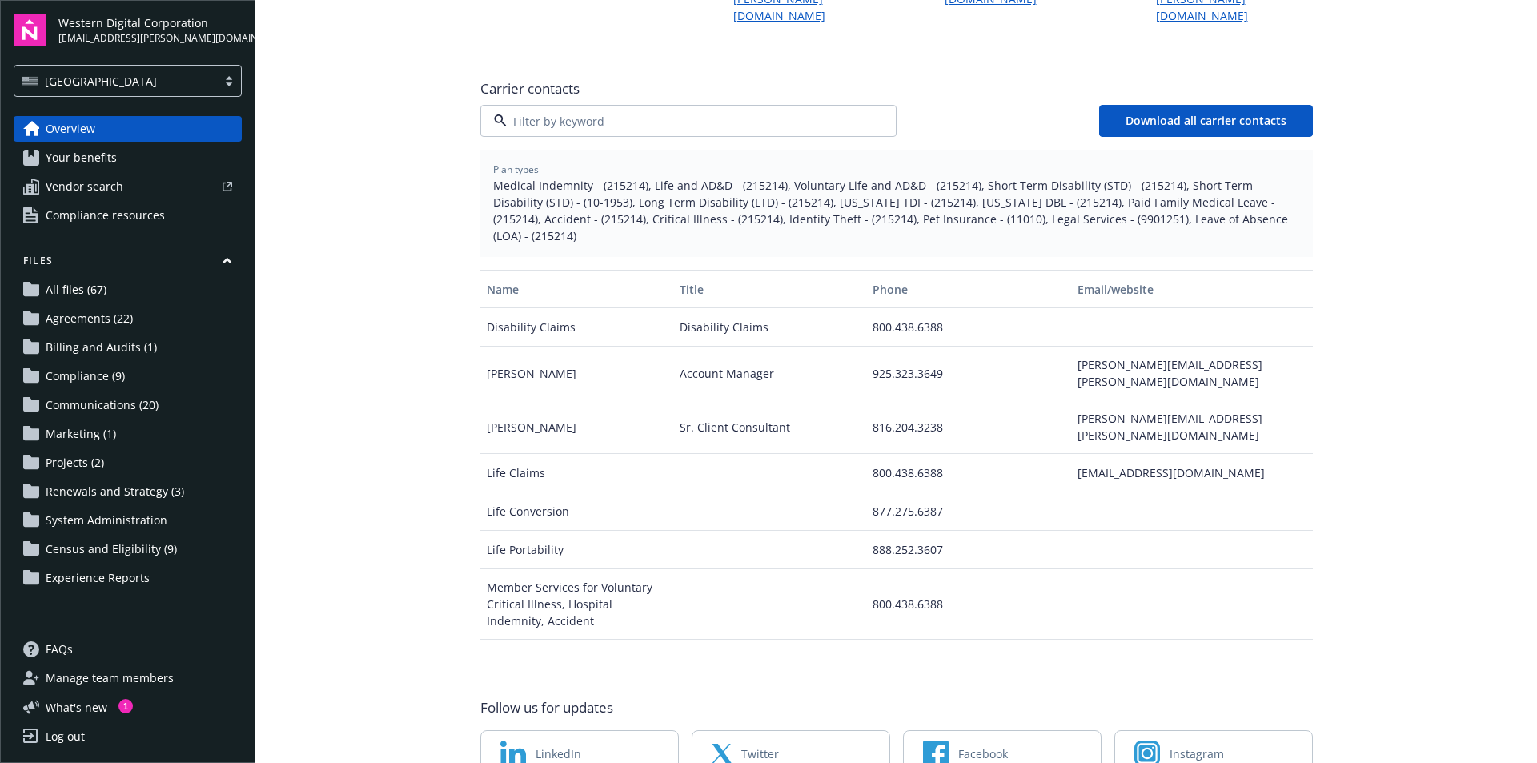
scroll to position [556, 0]
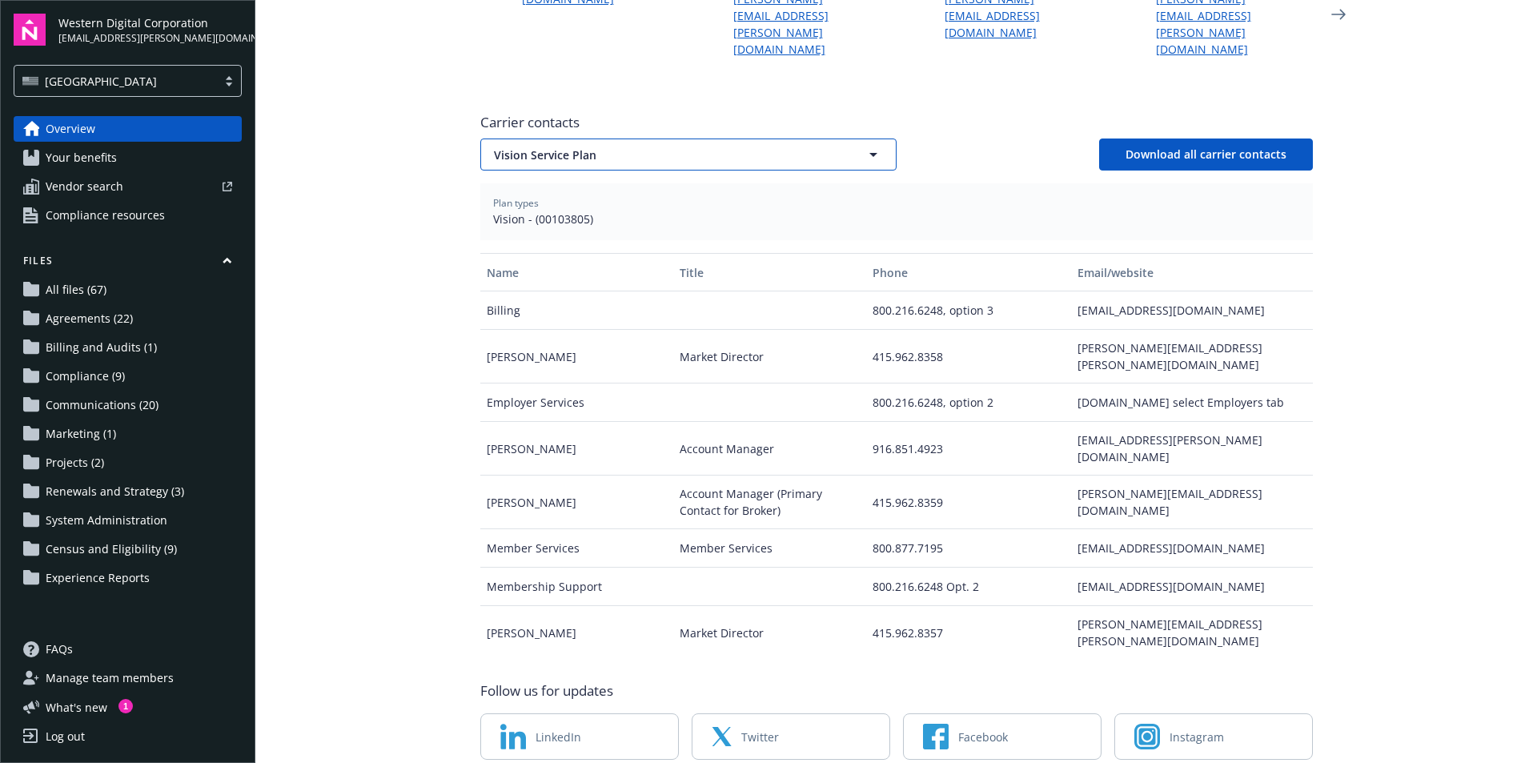
click at [607, 139] on button "Vision Service Plan" at bounding box center [688, 155] width 416 height 32
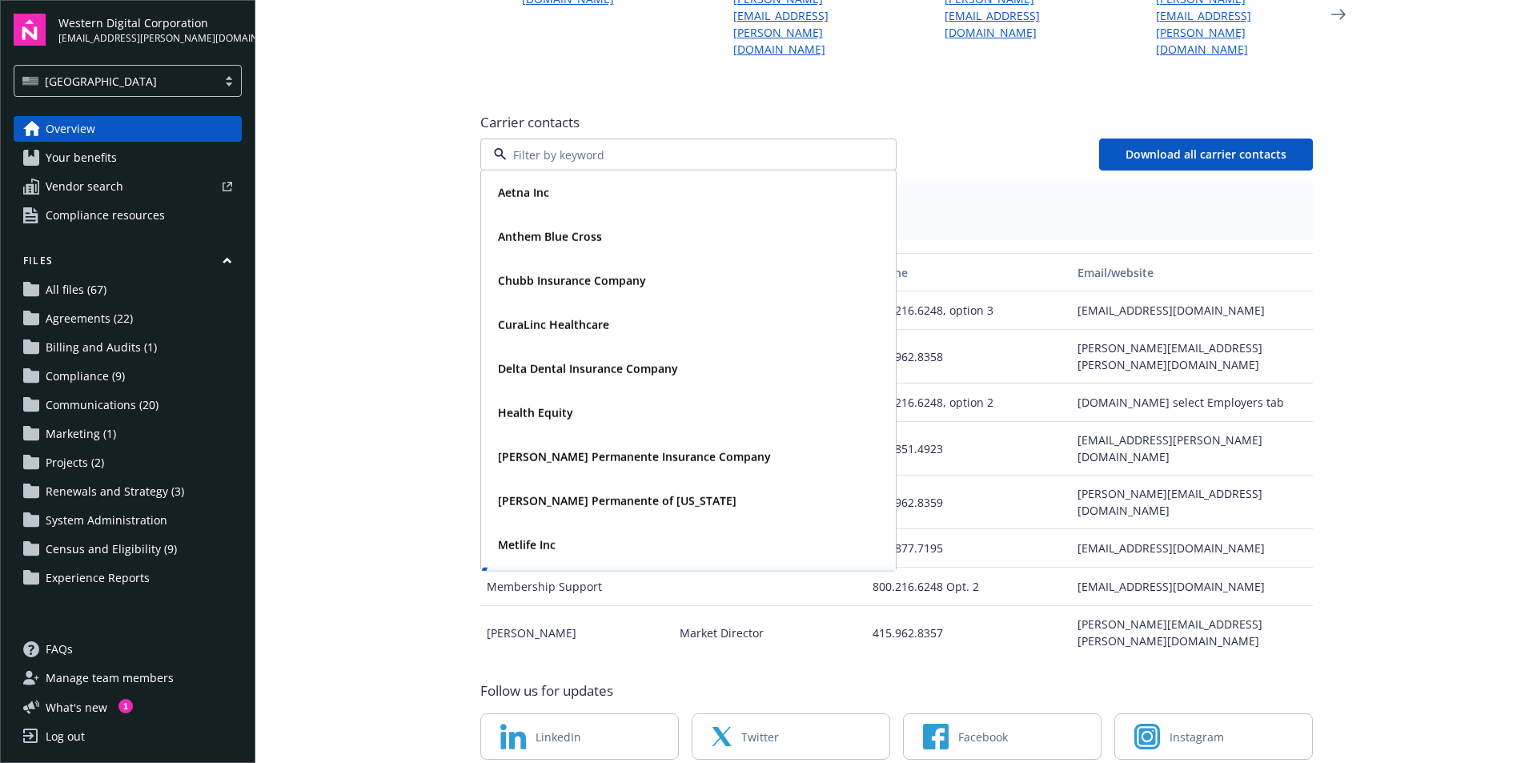
scroll to position [84, 0]
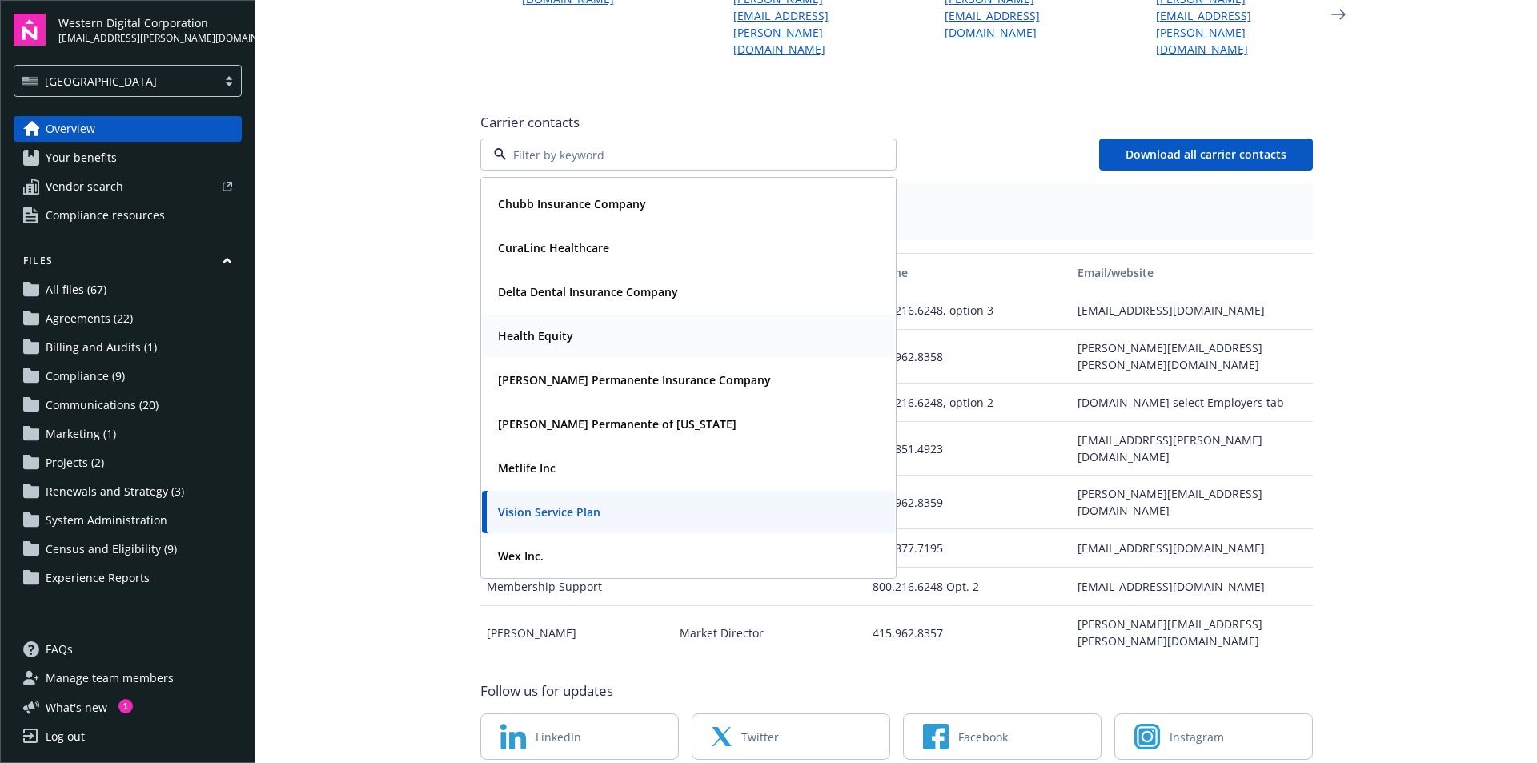
click at [561, 328] on strong "Health Equity" at bounding box center [535, 335] width 75 height 15
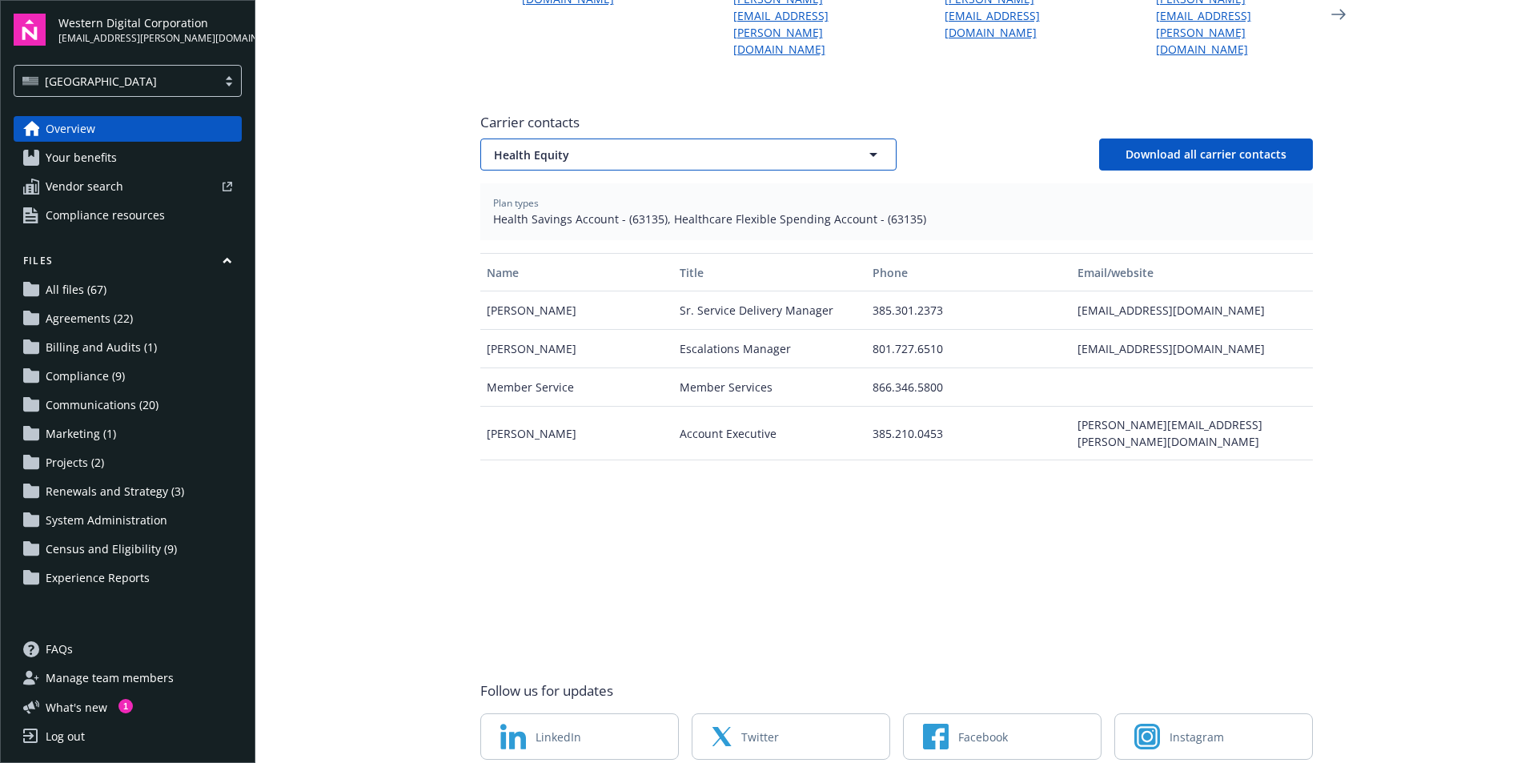
click at [615, 147] on span "Health Equity" at bounding box center [660, 155] width 333 height 17
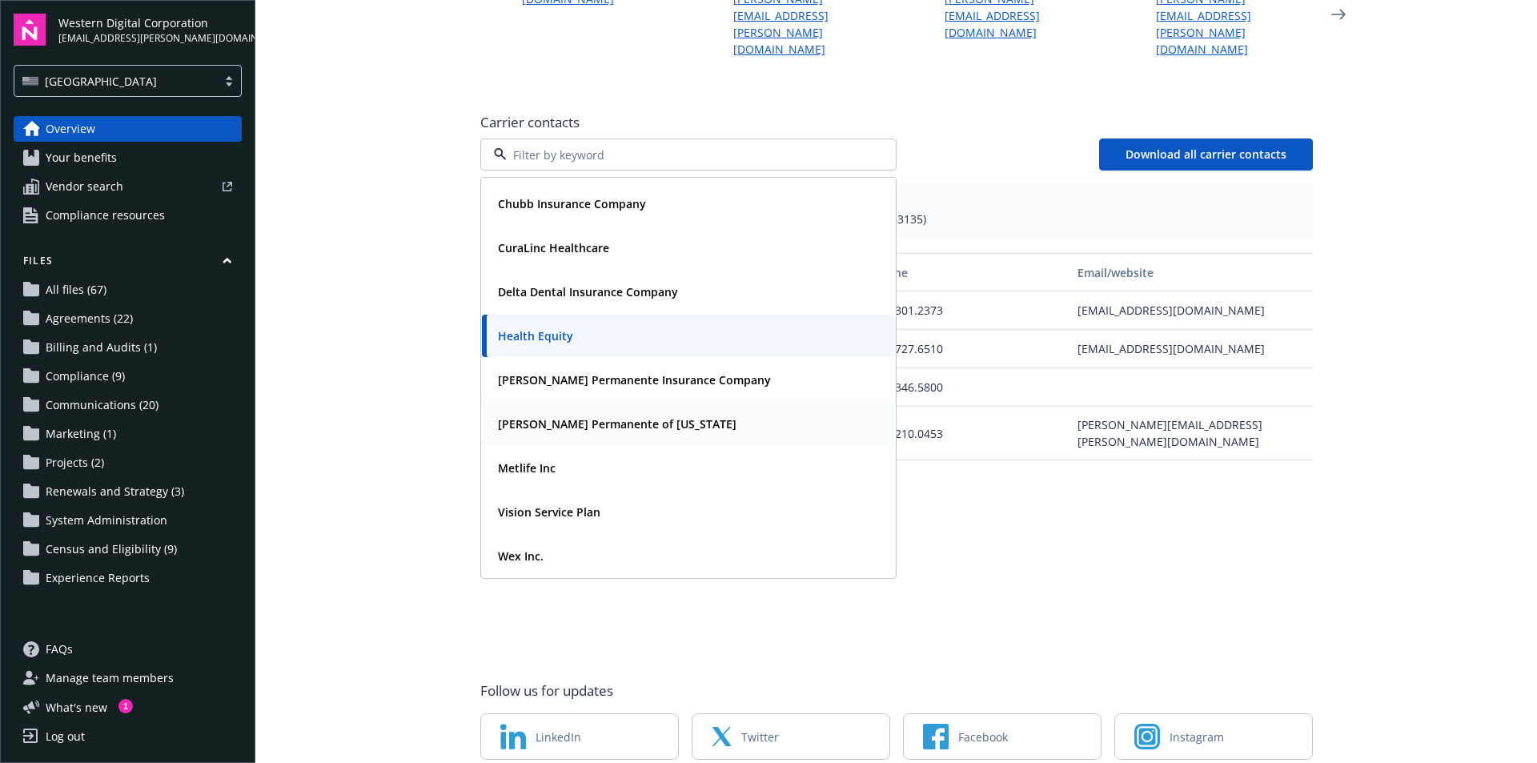
click at [598, 416] on strong "[PERSON_NAME] Permanente of [US_STATE]" at bounding box center [617, 423] width 239 height 15
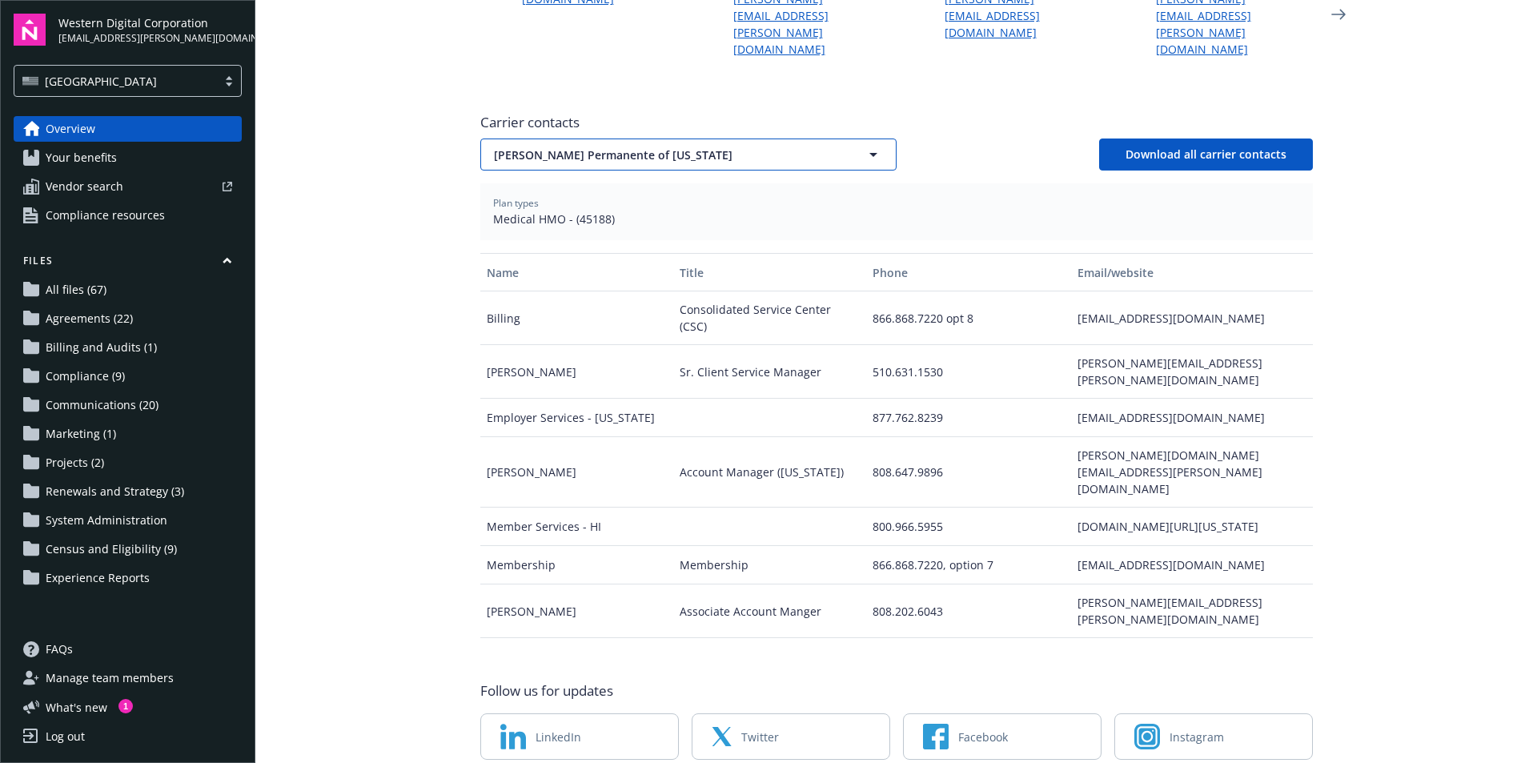
click at [553, 147] on span "[PERSON_NAME] Permanente of [US_STATE]" at bounding box center [660, 155] width 333 height 17
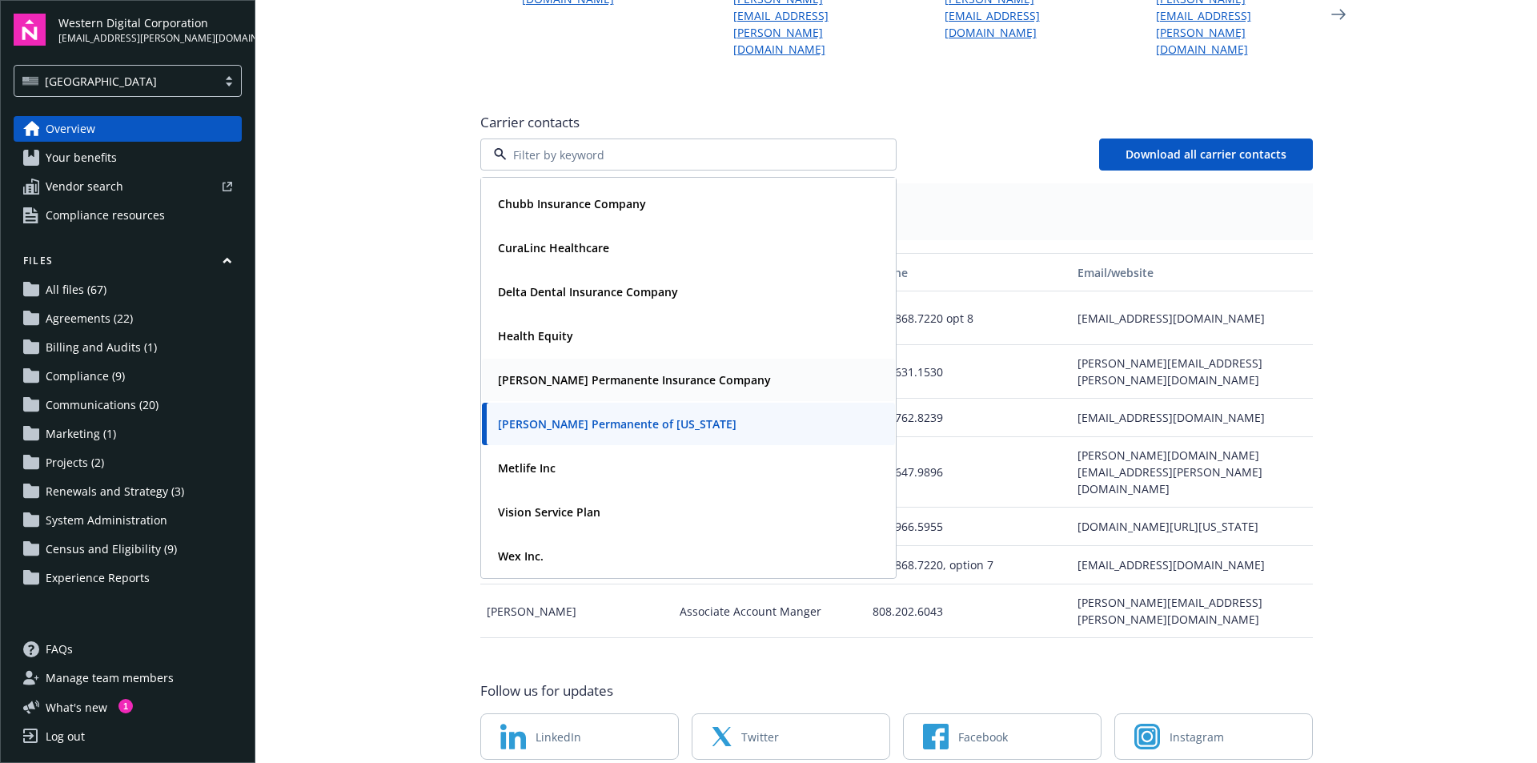
click at [679, 372] on strong "[PERSON_NAME] Permanente Insurance Company" at bounding box center [634, 379] width 273 height 15
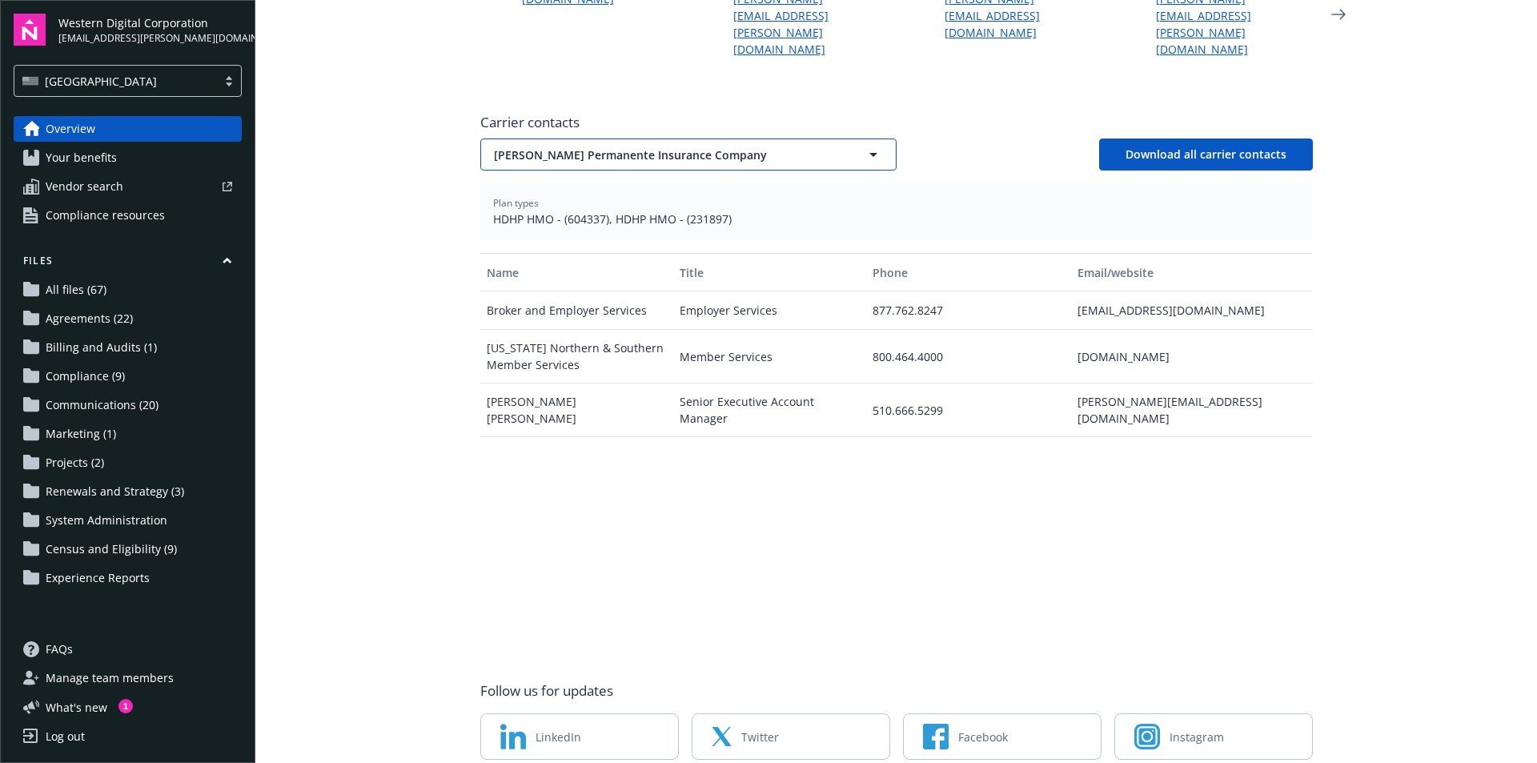
click at [667, 147] on span "[PERSON_NAME] Permanente Insurance Company" at bounding box center [660, 155] width 333 height 17
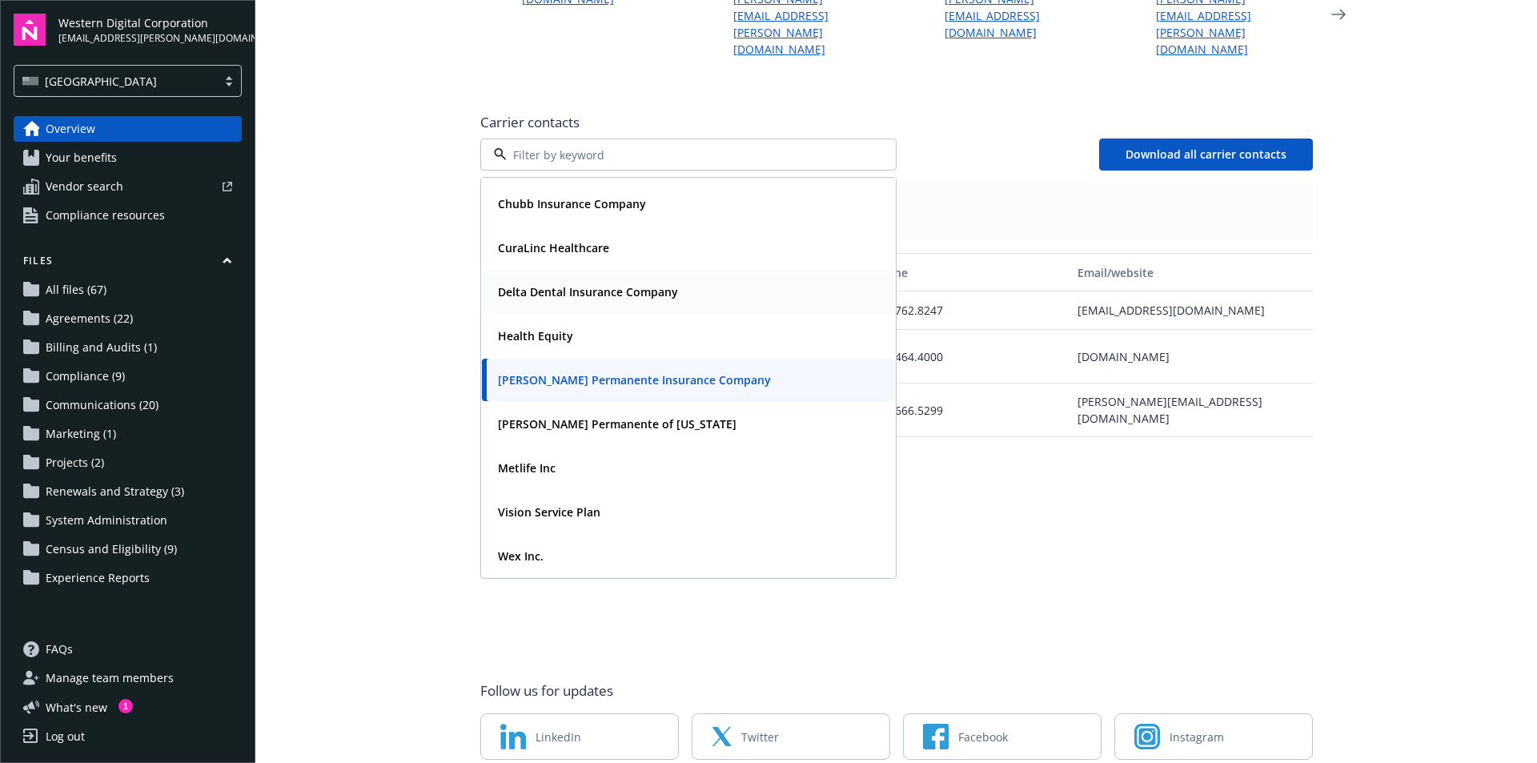
click at [588, 284] on strong "Delta Dental Insurance Company" at bounding box center [588, 291] width 180 height 15
